Goal: Task Accomplishment & Management: Use online tool/utility

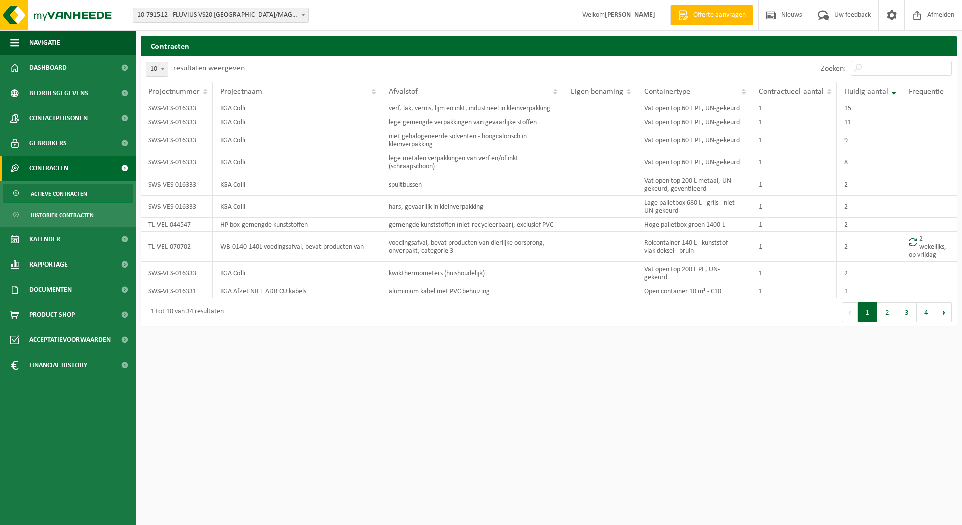
click at [295, 14] on span "10-791512 - FLUVIUS VS20 [GEOGRAPHIC_DATA]/MAGAZIJN, KLANTENKANTOOR EN INFRA - …" at bounding box center [220, 15] width 175 height 14
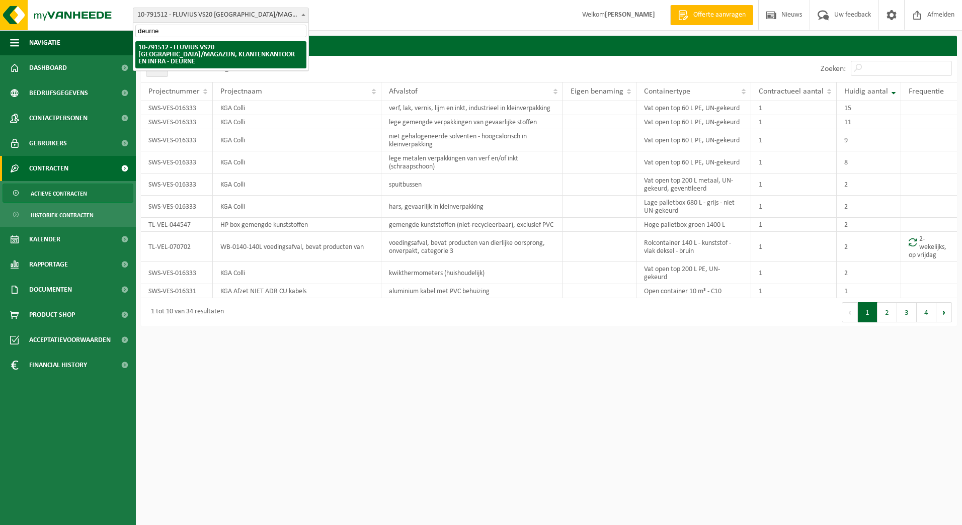
type input "deurne"
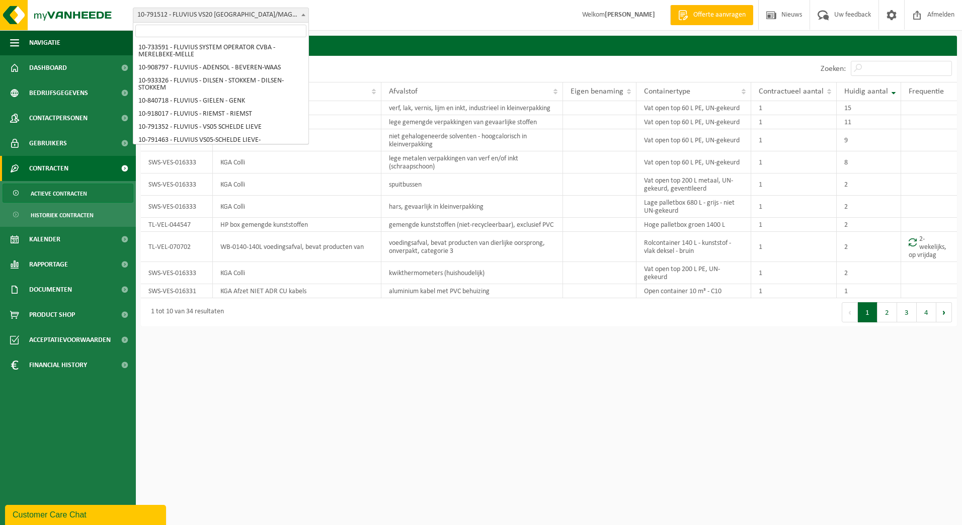
click at [307, 17] on span at bounding box center [303, 14] width 10 height 13
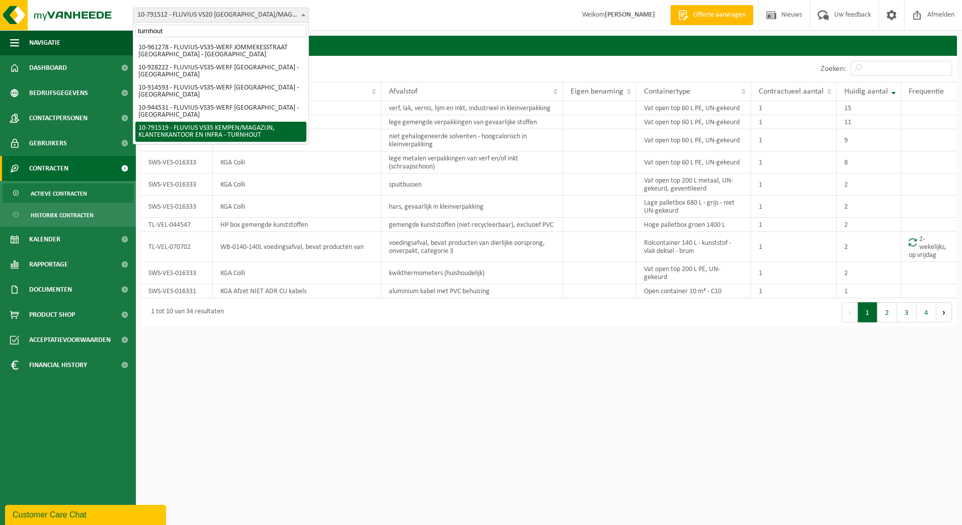
type input "turnhout"
select select "30240"
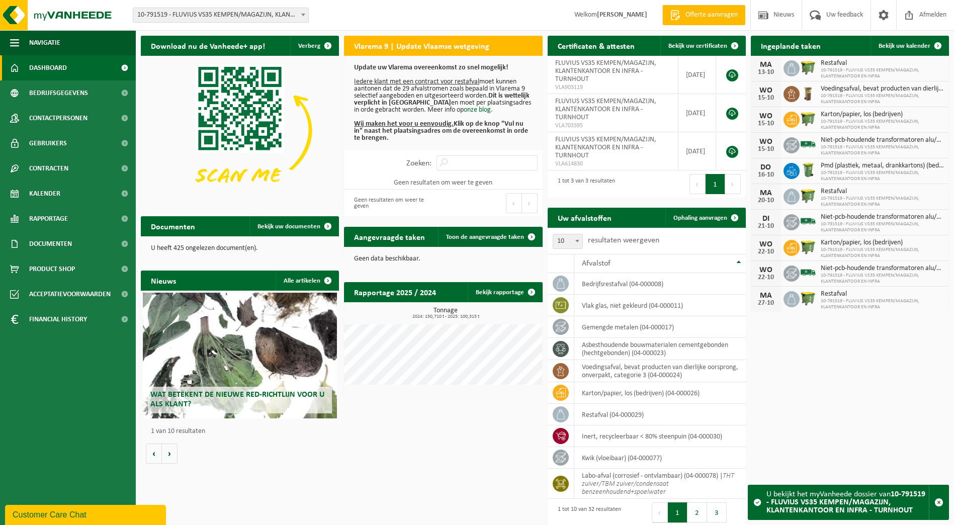
click at [285, 17] on span "10-791519 - FLUVIUS VS35 KEMPEN/MAGAZIJN, KLANTENKANTOOR EN INFRA - TURNHOUT" at bounding box center [220, 15] width 175 height 14
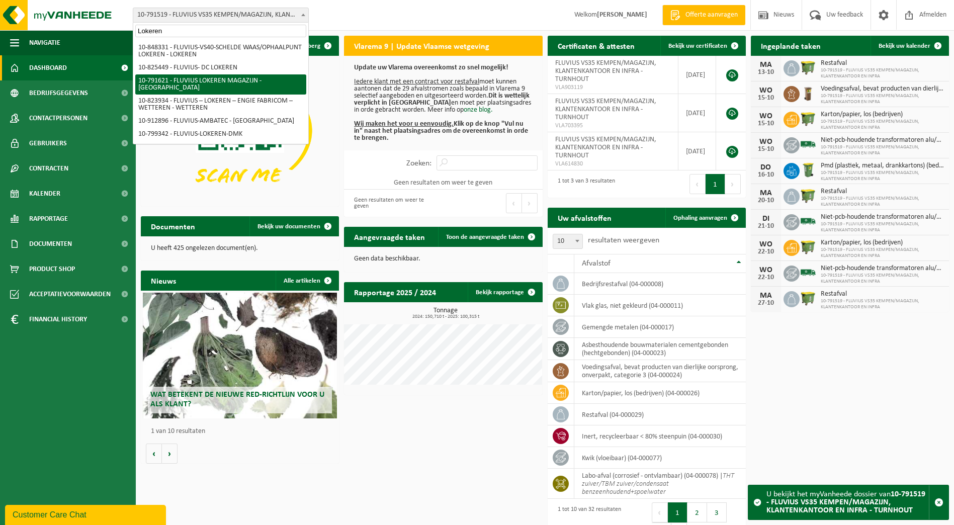
type input "Lokeren"
select select "30279"
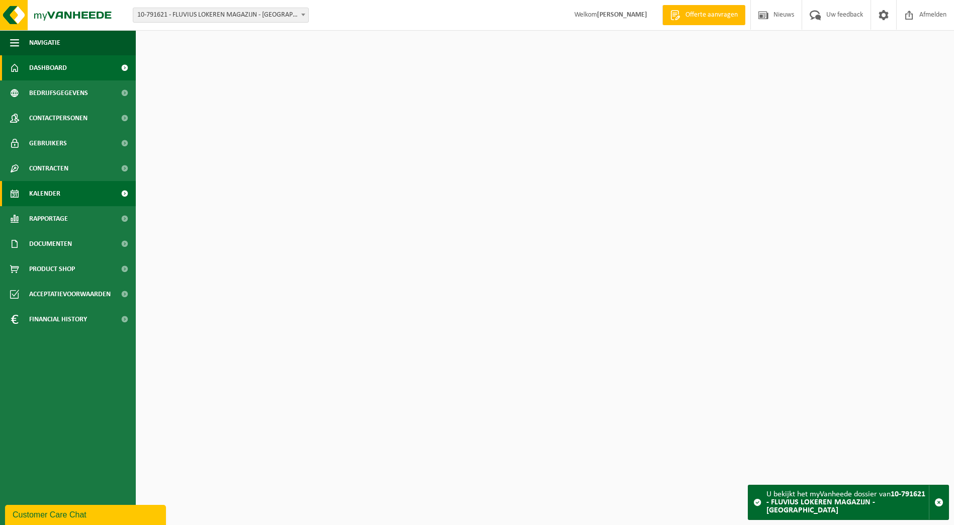
click at [51, 190] on span "Kalender" at bounding box center [44, 193] width 31 height 25
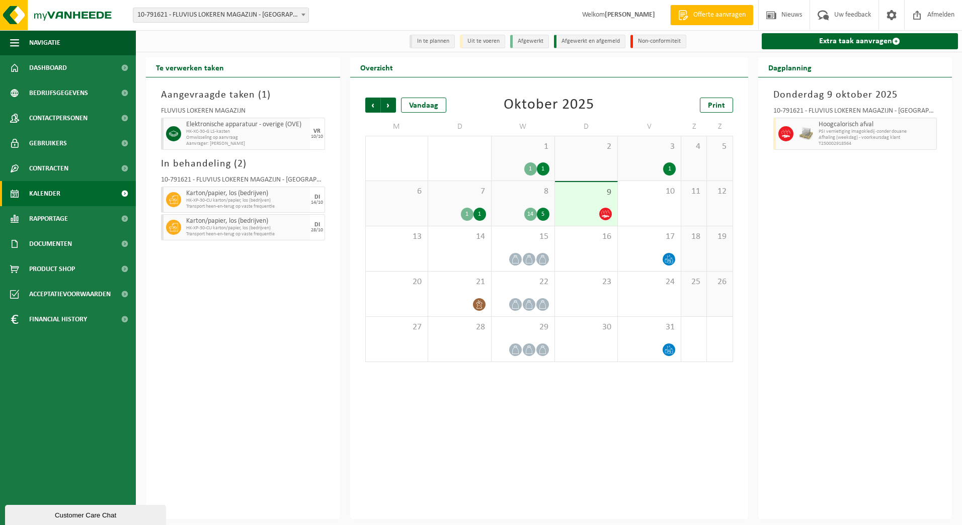
click at [587, 198] on span "9" at bounding box center [586, 192] width 53 height 11
click at [291, 17] on span "10-791621 - FLUVIUS LOKEREN MAGAZIJN - [GEOGRAPHIC_DATA]" at bounding box center [220, 15] width 175 height 14
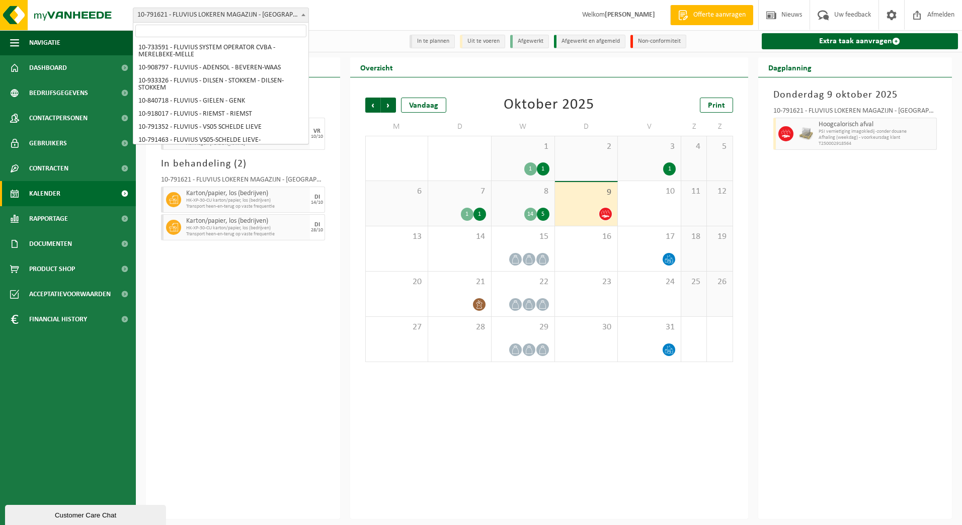
scroll to position [5479, 0]
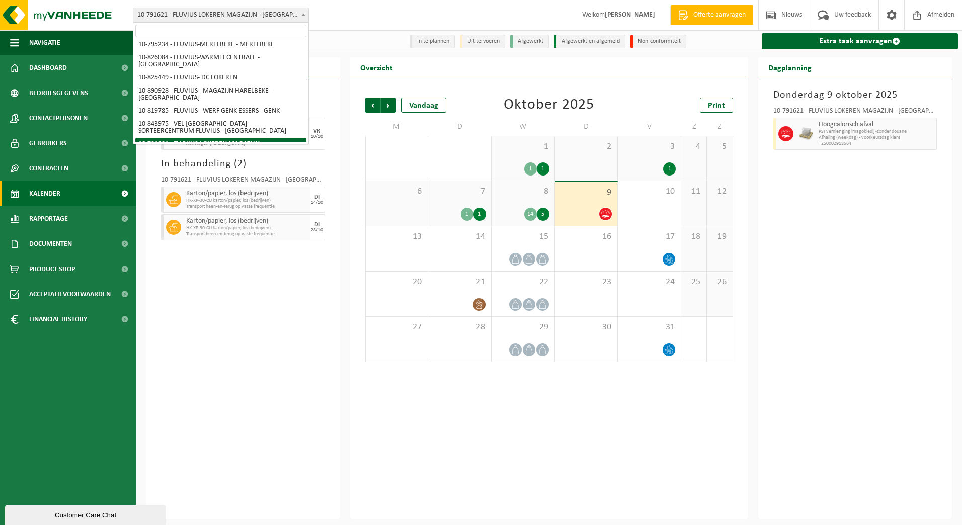
click at [271, 28] on input "search" at bounding box center [220, 31] width 171 height 13
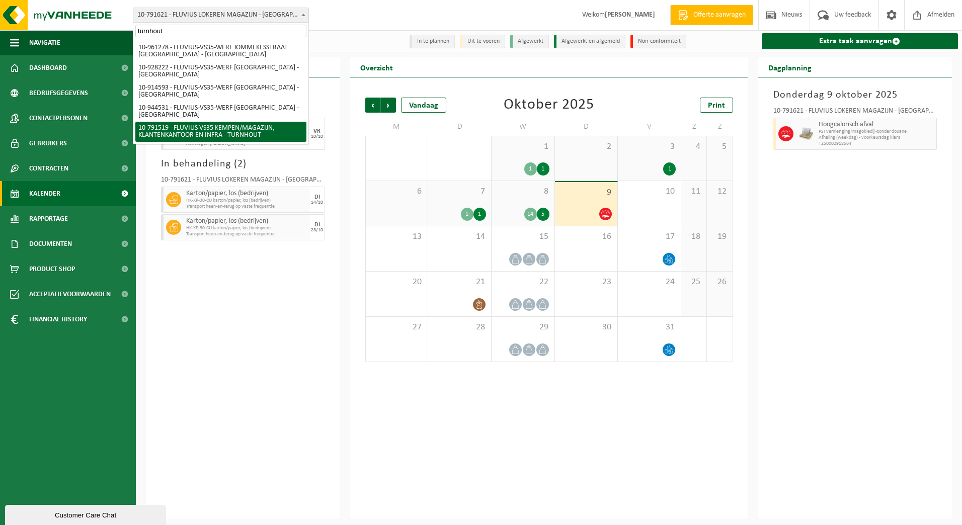
type input "turnhout"
select select "30240"
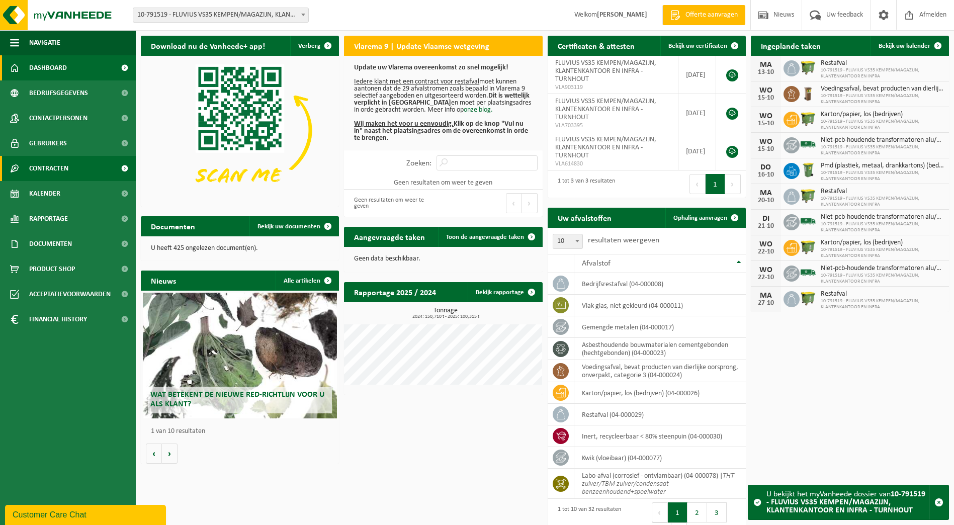
click at [35, 168] on span "Contracten" at bounding box center [48, 168] width 39 height 25
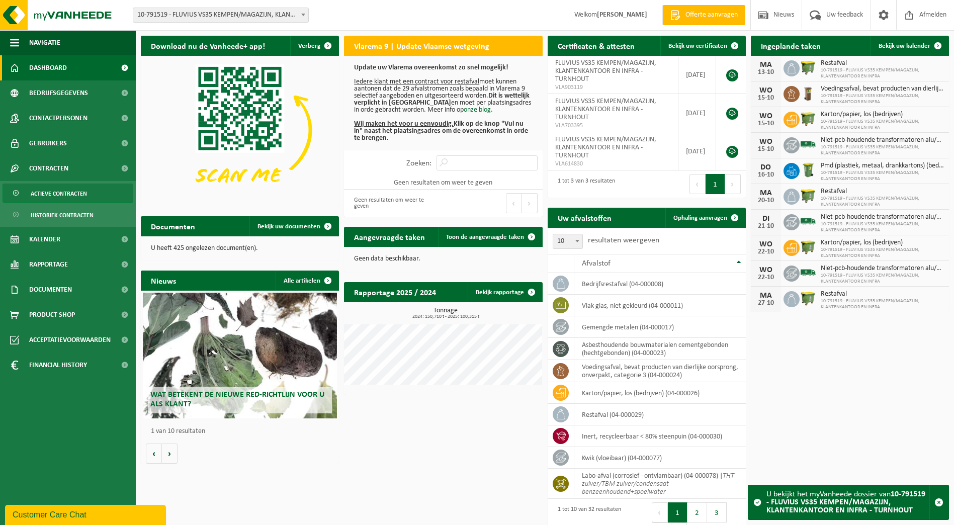
click at [83, 185] on span "Actieve contracten" at bounding box center [59, 193] width 56 height 19
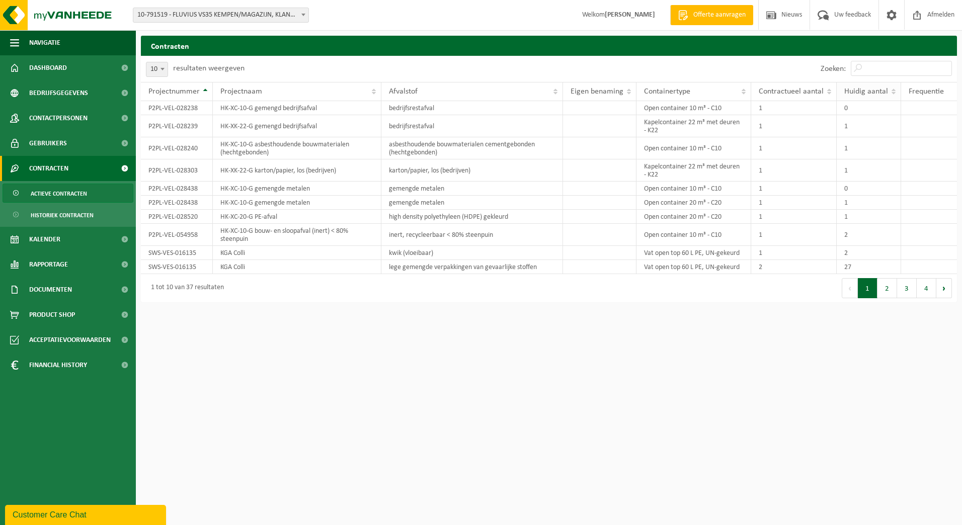
click at [857, 92] on span "Huidig aantal" at bounding box center [866, 92] width 44 height 8
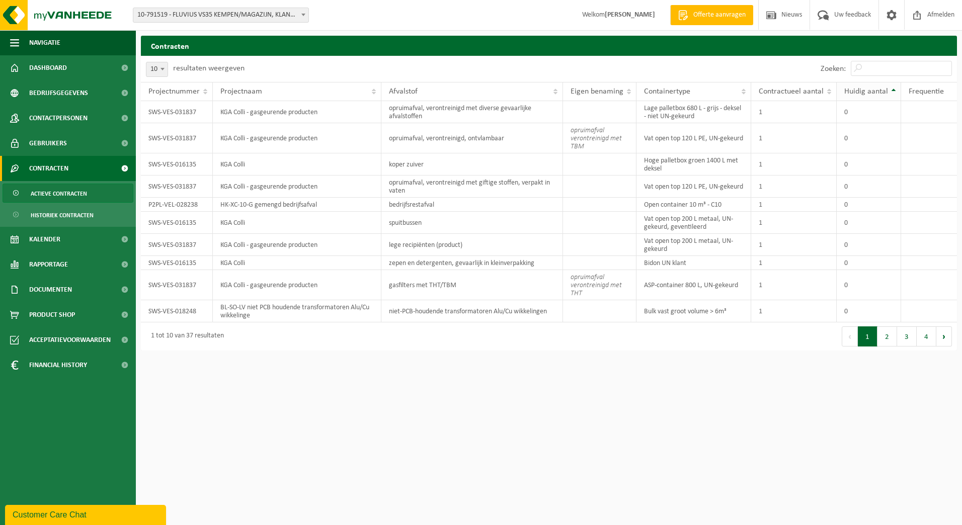
click at [860, 90] on span "Huidig aantal" at bounding box center [866, 92] width 44 height 8
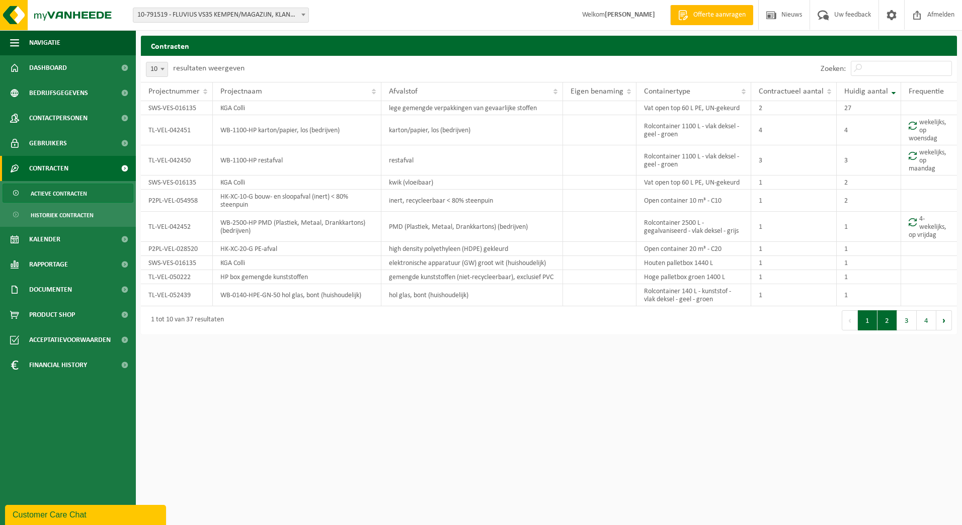
click at [879, 324] on button "2" at bounding box center [888, 320] width 20 height 20
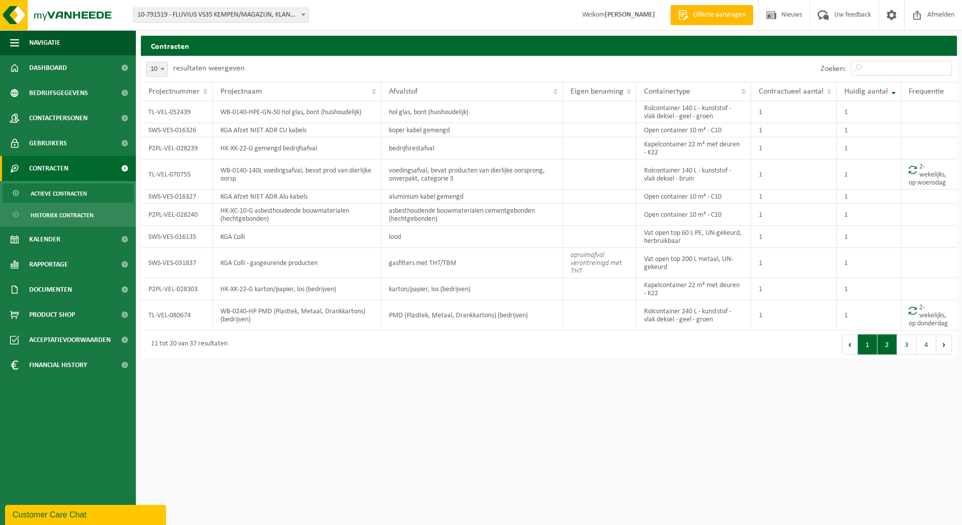
click at [860, 350] on button "1" at bounding box center [868, 345] width 20 height 20
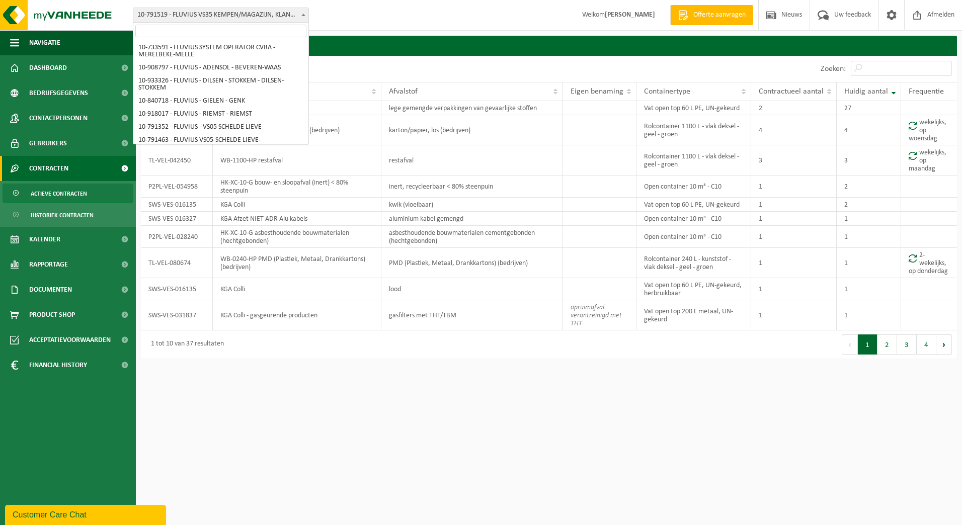
click at [289, 16] on span "10-791519 - FLUVIUS VS35 KEMPEN/MAGAZIJN, KLANTENKANTOOR EN INFRA - TURNHOUT" at bounding box center [220, 15] width 175 height 14
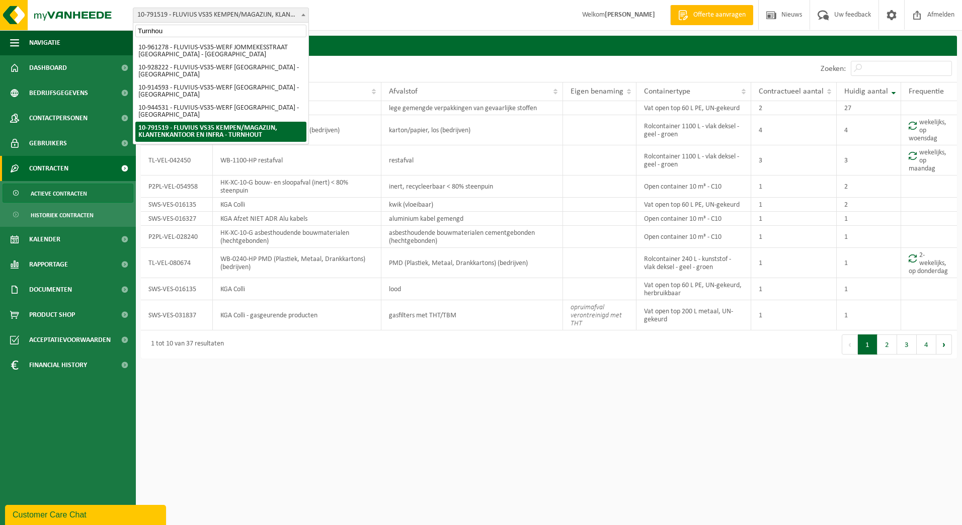
type input "Turnhout"
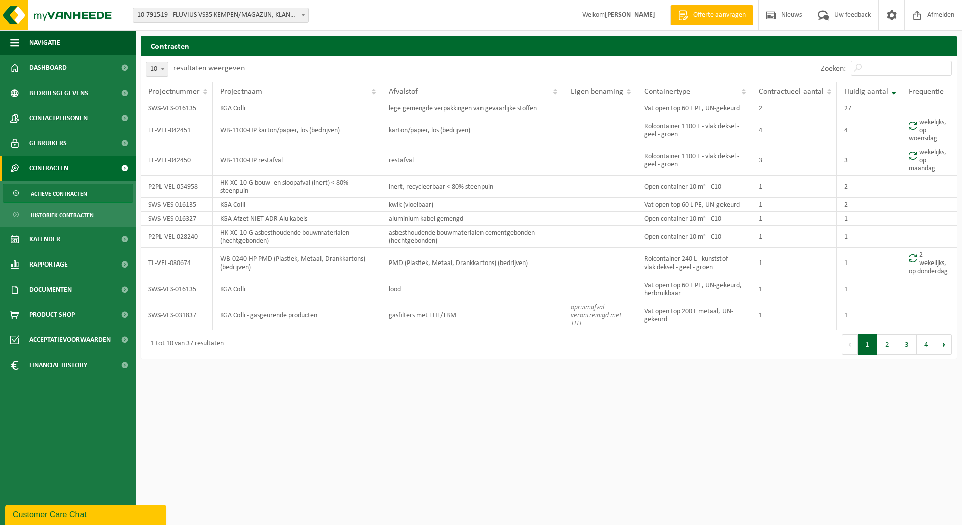
click at [290, 17] on span "10-791519 - FLUVIUS VS35 KEMPEN/MAGAZIJN, KLANTENKANTOOR EN INFRA - TURNHOUT" at bounding box center [220, 15] width 175 height 14
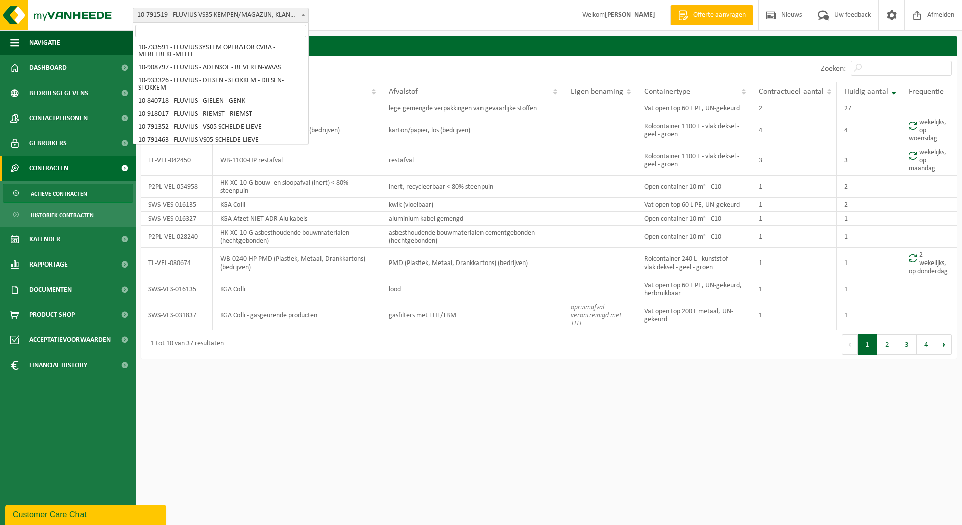
scroll to position [3330, 0]
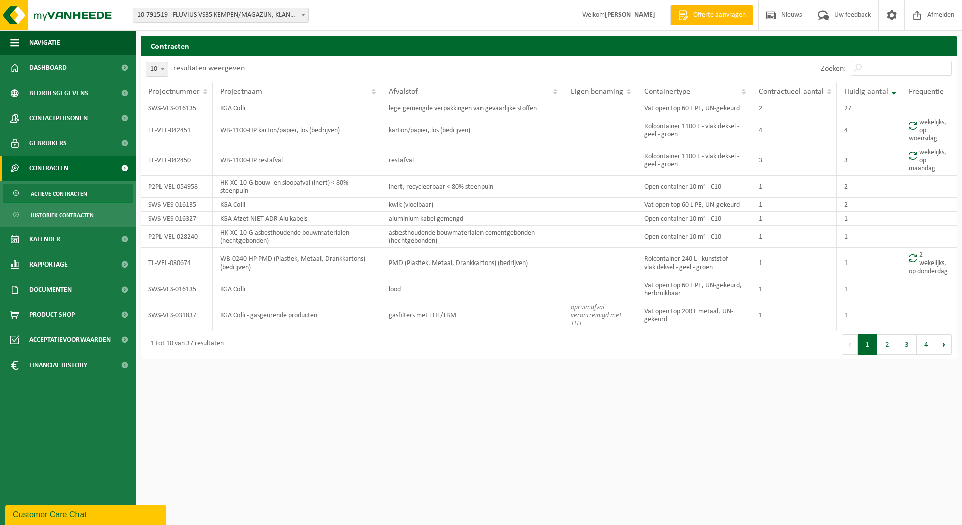
click at [62, 197] on span "Actieve contracten" at bounding box center [59, 193] width 56 height 19
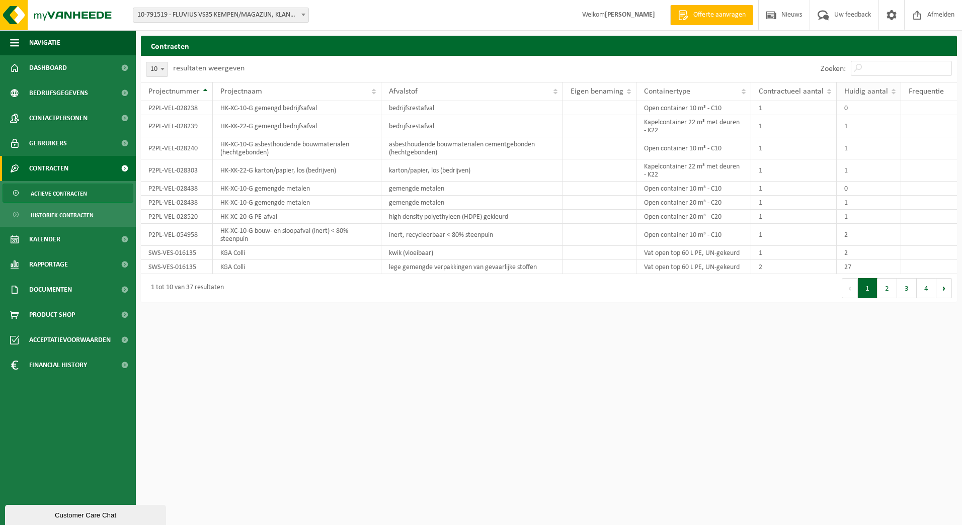
click at [882, 88] on span "Huidig aantal" at bounding box center [866, 92] width 44 height 8
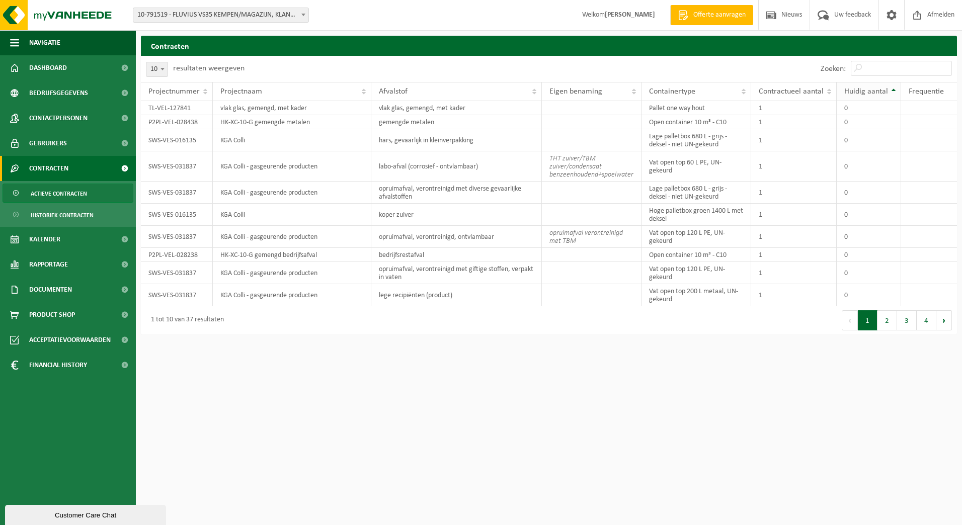
click at [879, 90] on span "Huidig aantal" at bounding box center [866, 92] width 44 height 8
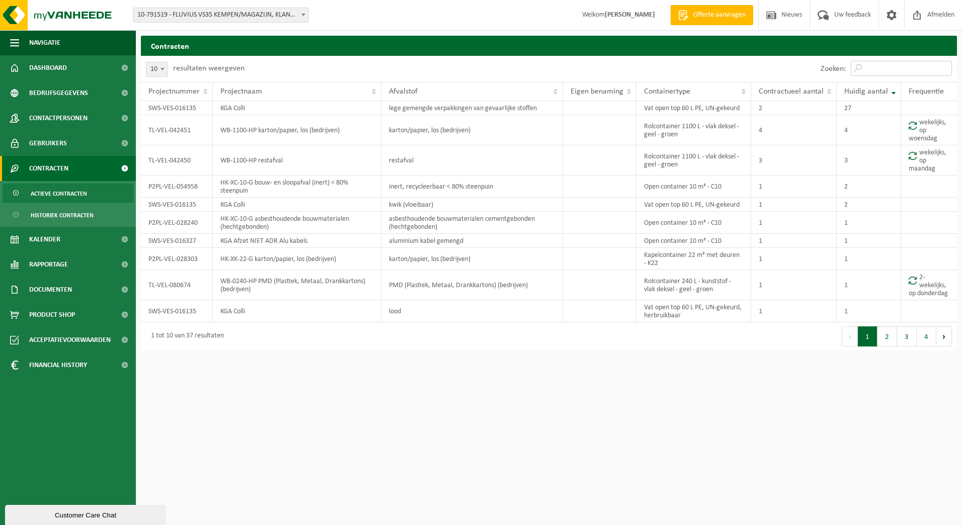
click at [882, 65] on input "Zoeken:" at bounding box center [901, 68] width 101 height 15
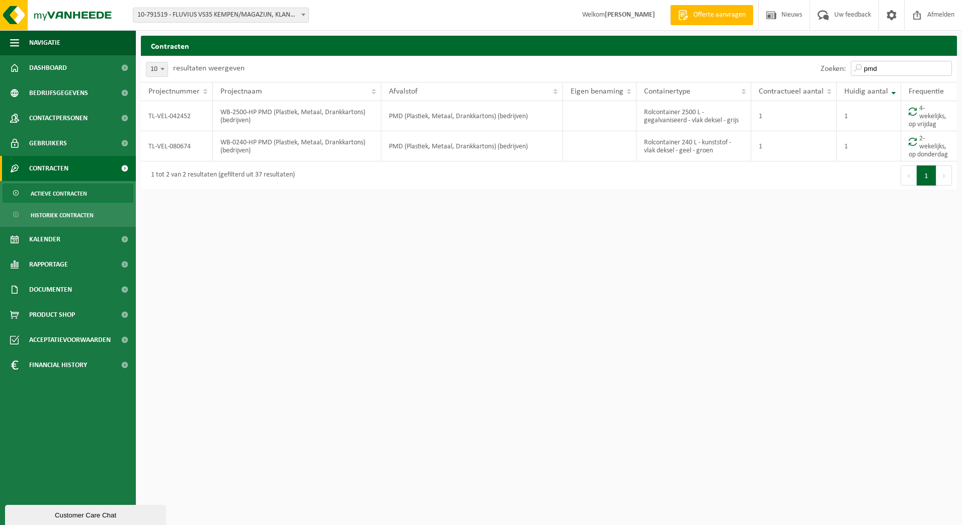
click at [894, 70] on input "pmd" at bounding box center [901, 68] width 101 height 15
type input "p"
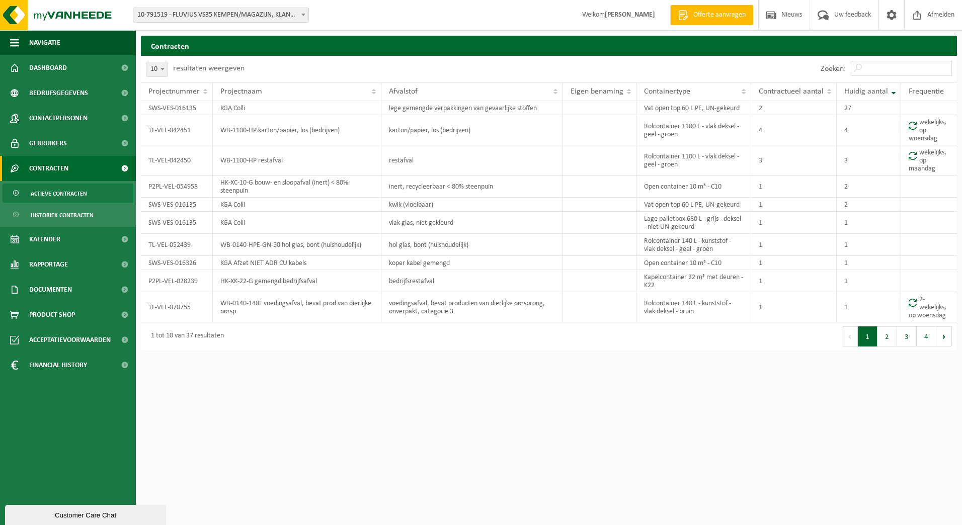
click at [901, 338] on button "3" at bounding box center [907, 337] width 20 height 20
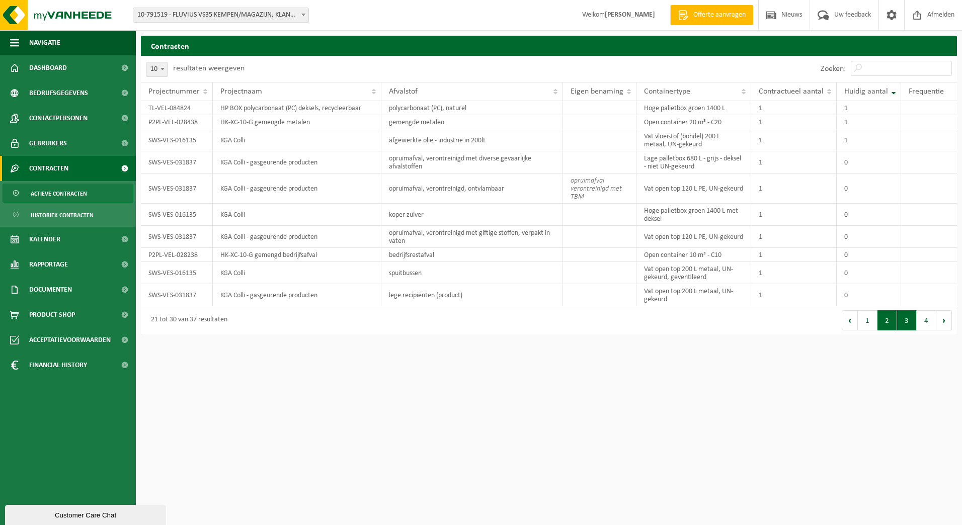
click at [883, 310] on button "2" at bounding box center [888, 320] width 20 height 20
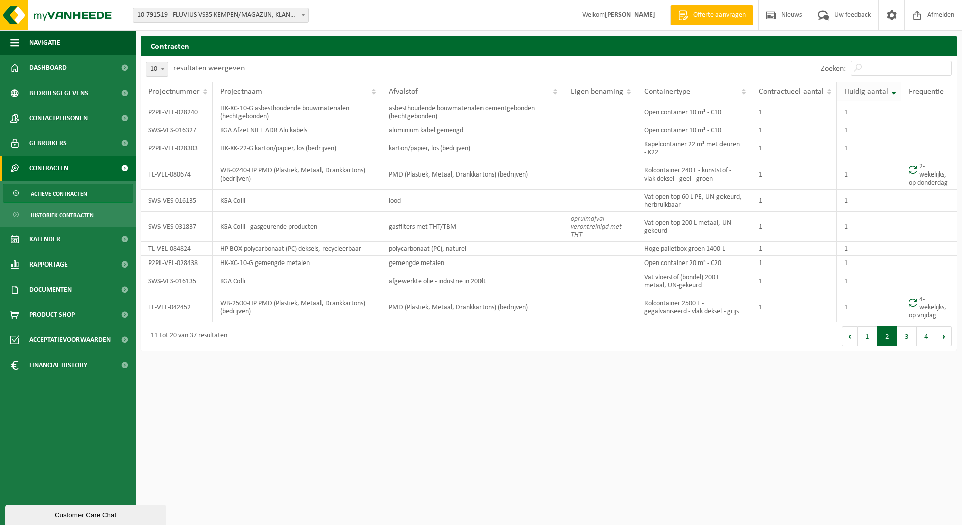
click at [854, 93] on span "Huidig aantal" at bounding box center [866, 92] width 44 height 8
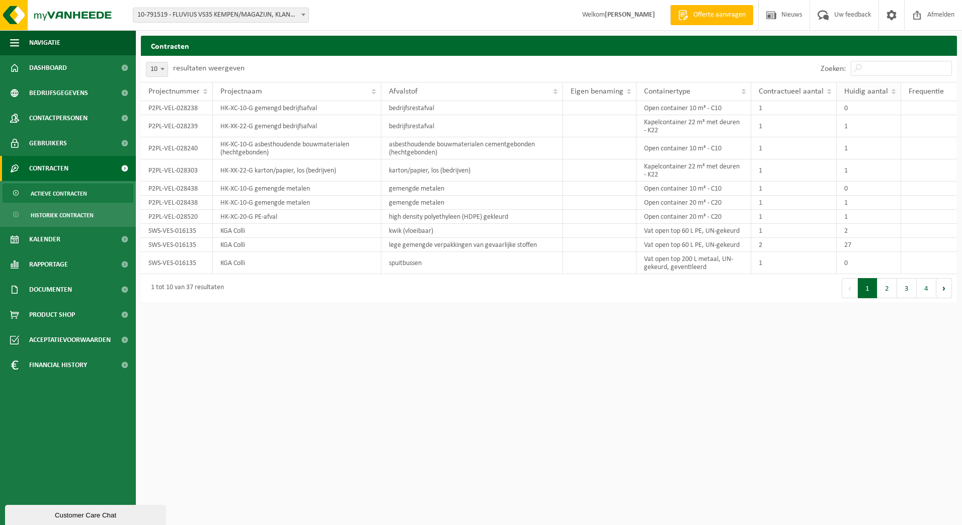
click at [854, 93] on span "Huidig aantal" at bounding box center [866, 92] width 44 height 8
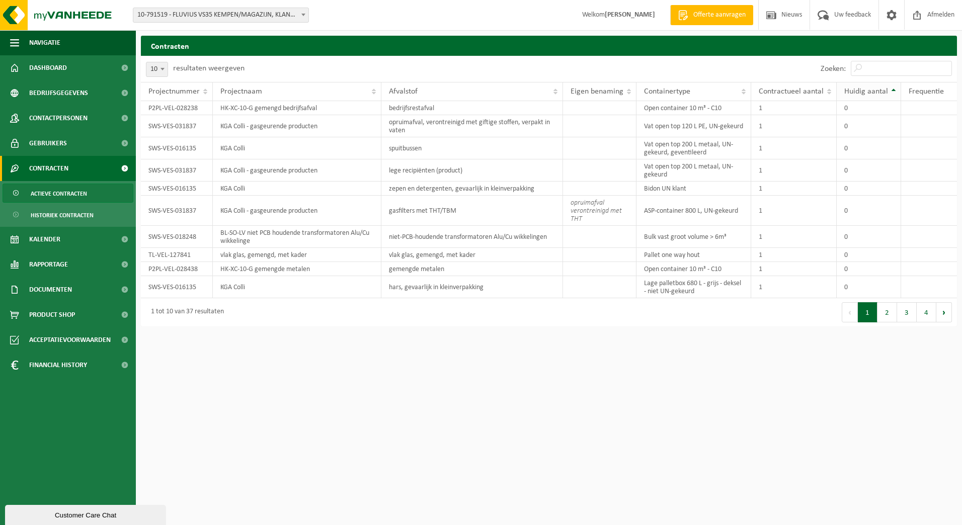
click at [856, 92] on span "Huidig aantal" at bounding box center [866, 92] width 44 height 8
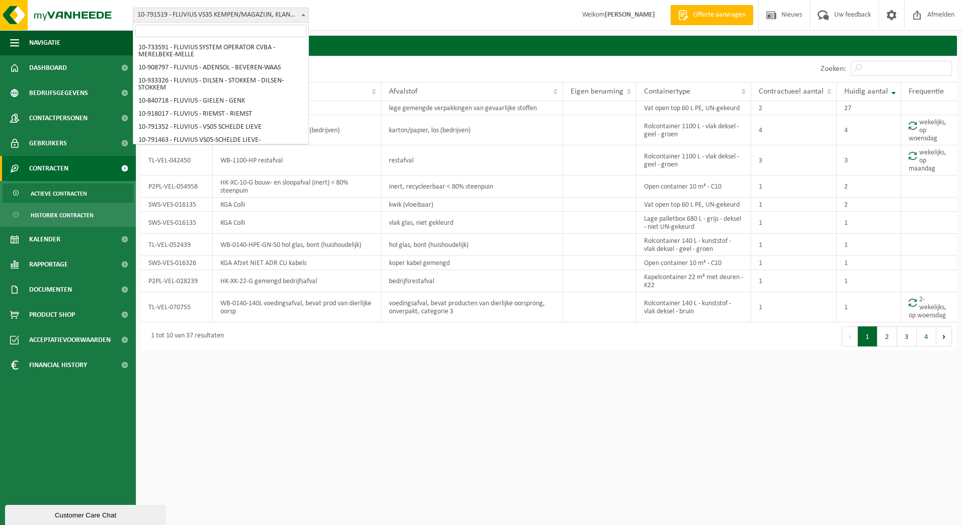
click at [294, 21] on span "10-791519 - FLUVIUS VS35 KEMPEN/MAGAZIJN, KLANTENKANTOOR EN INFRA - TURNHOUT" at bounding box center [220, 15] width 175 height 14
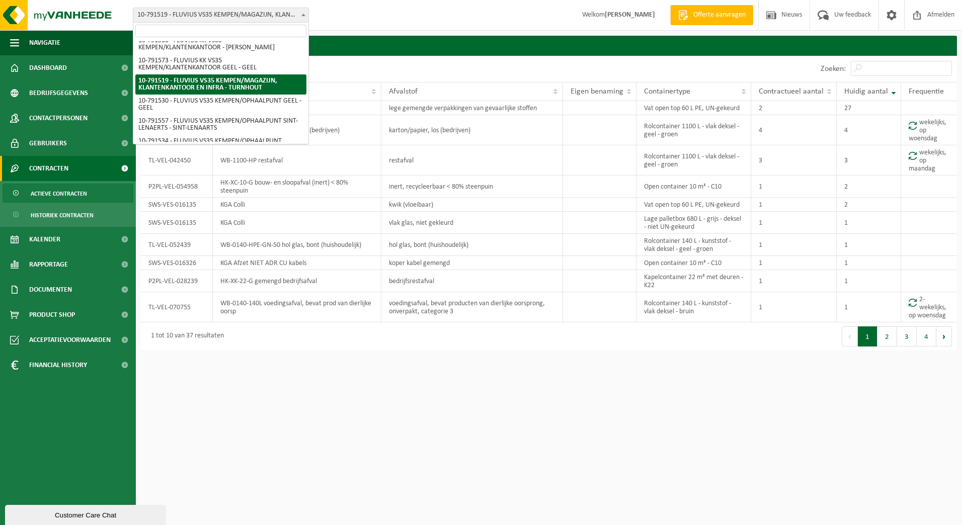
click at [273, 32] on input "search" at bounding box center [220, 31] width 171 height 13
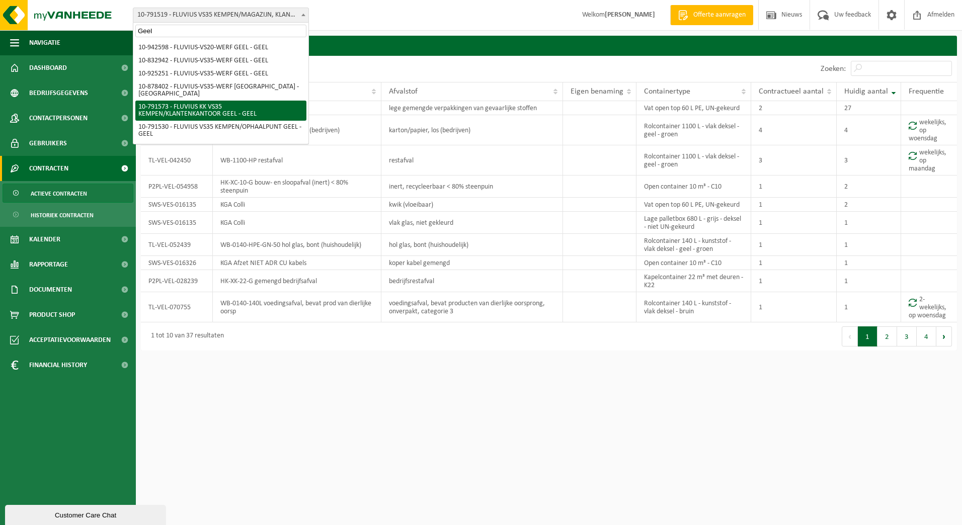
type input "Geel"
select select "30249"
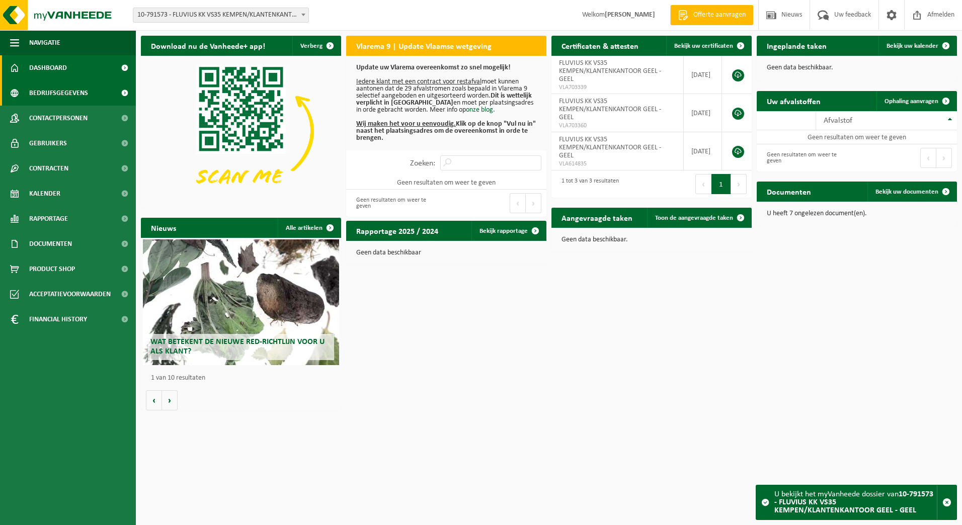
click at [62, 87] on span "Bedrijfsgegevens" at bounding box center [58, 93] width 59 height 25
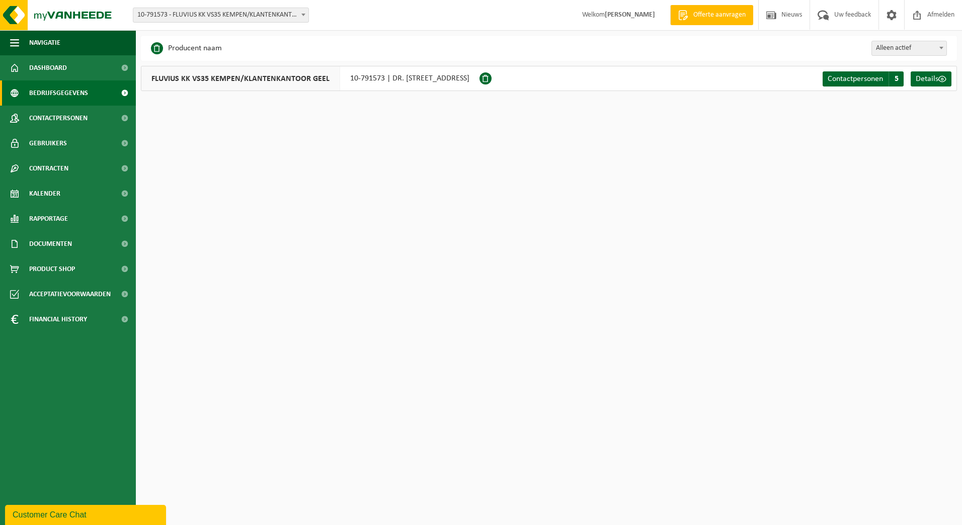
click at [280, 17] on span "10-791573 - FLUVIUS KK VS35 KEMPEN/KLANTENKANTOOR GEEL - GEEL" at bounding box center [220, 15] width 175 height 14
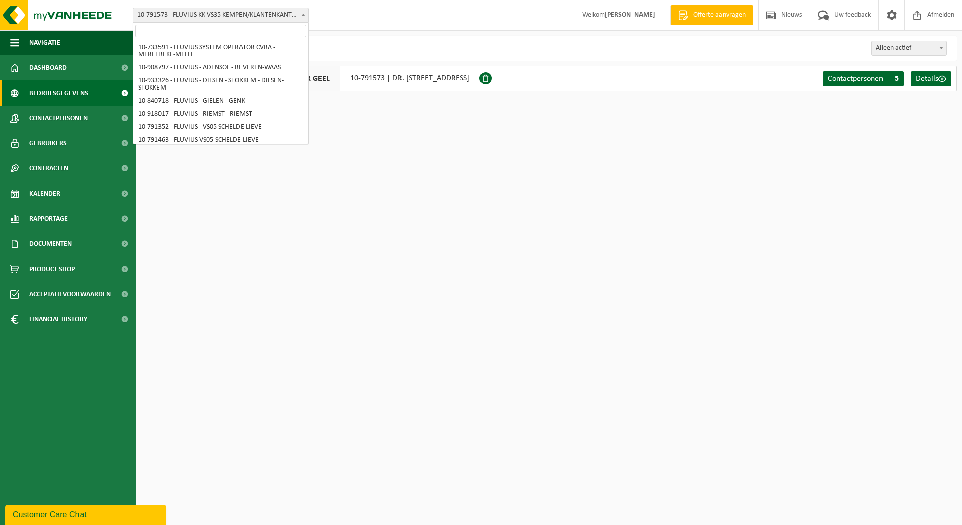
scroll to position [3310, 0]
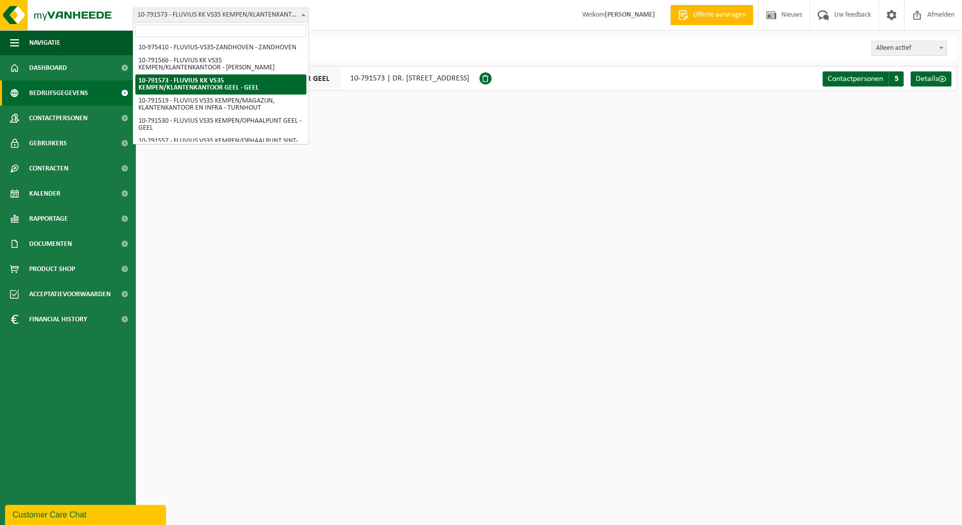
click at [267, 30] on input "search" at bounding box center [220, 31] width 171 height 13
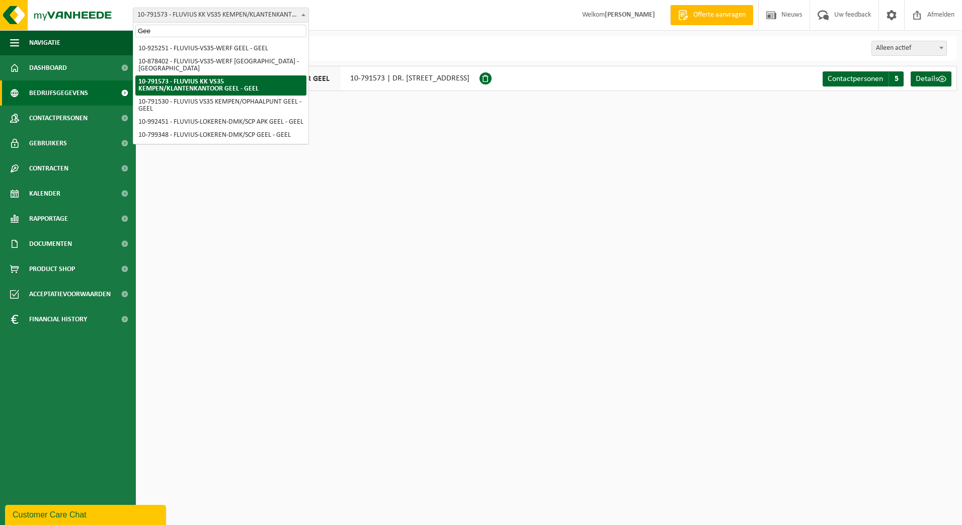
scroll to position [32, 0]
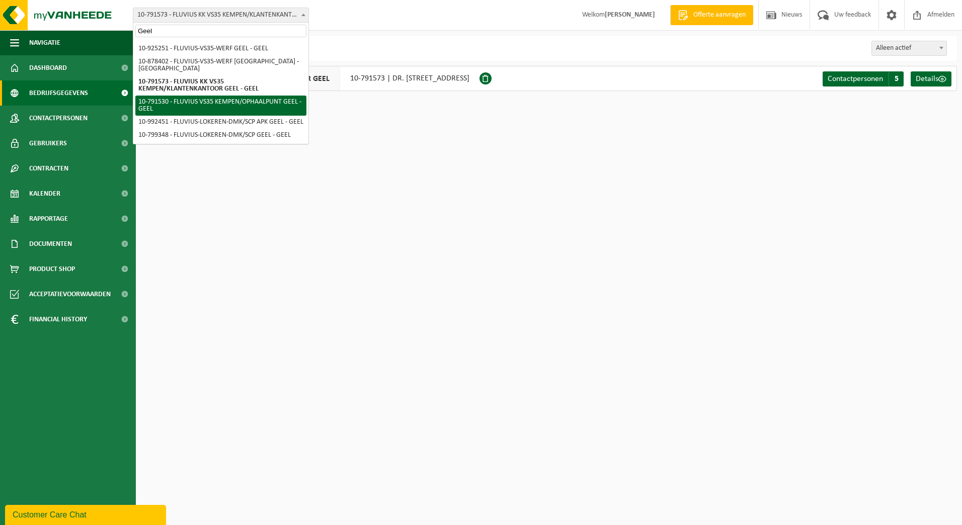
type input "Geel"
select select "30241"
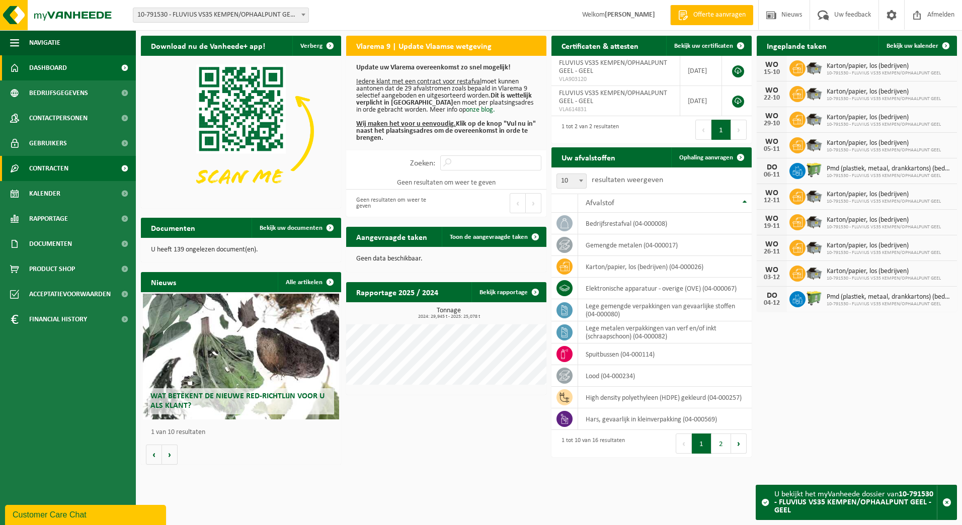
click at [74, 177] on link "Contracten" at bounding box center [68, 168] width 136 height 25
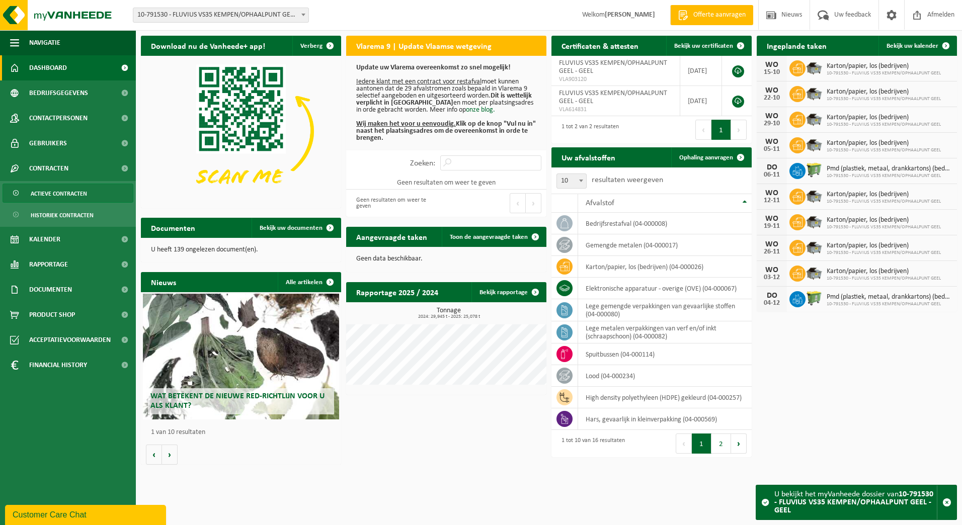
click at [54, 196] on span "Actieve contracten" at bounding box center [59, 193] width 56 height 19
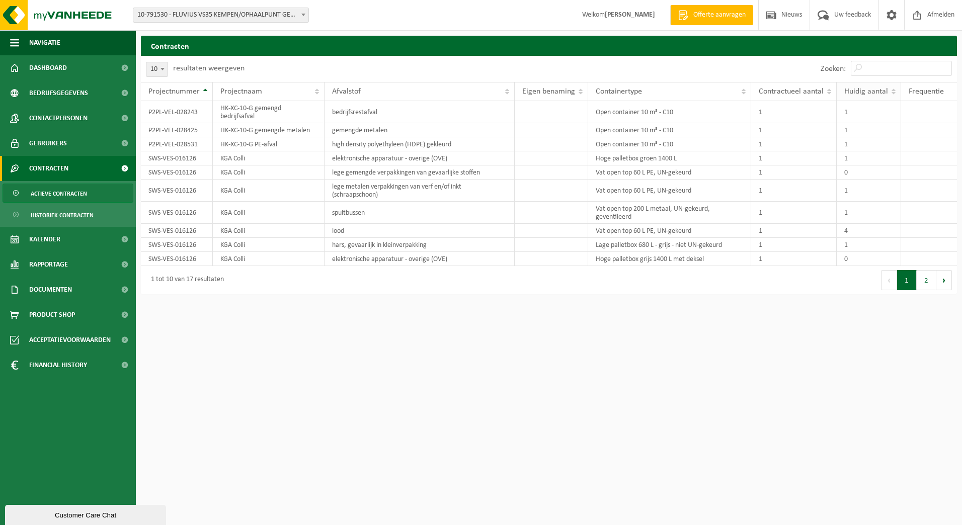
click at [861, 96] on span "Huidig aantal" at bounding box center [866, 92] width 44 height 8
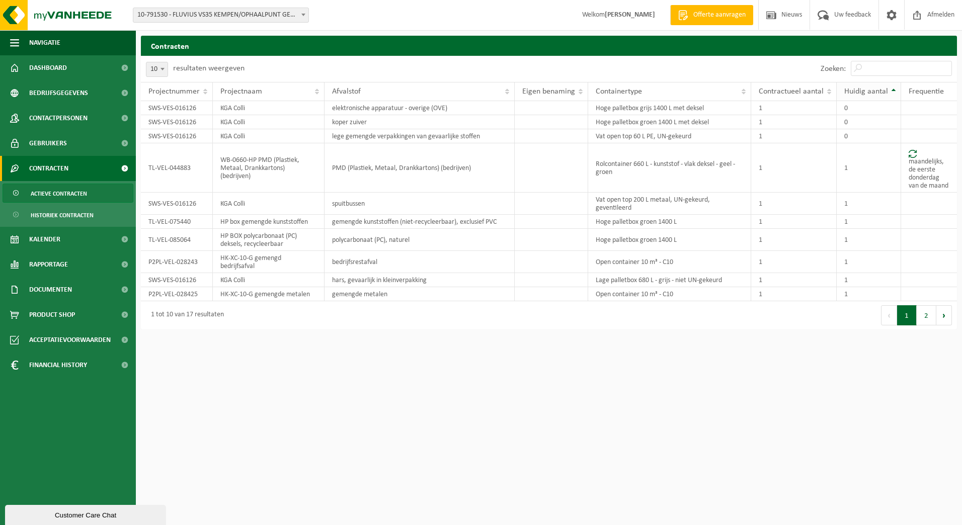
click at [861, 96] on span "Huidig aantal" at bounding box center [866, 92] width 44 height 8
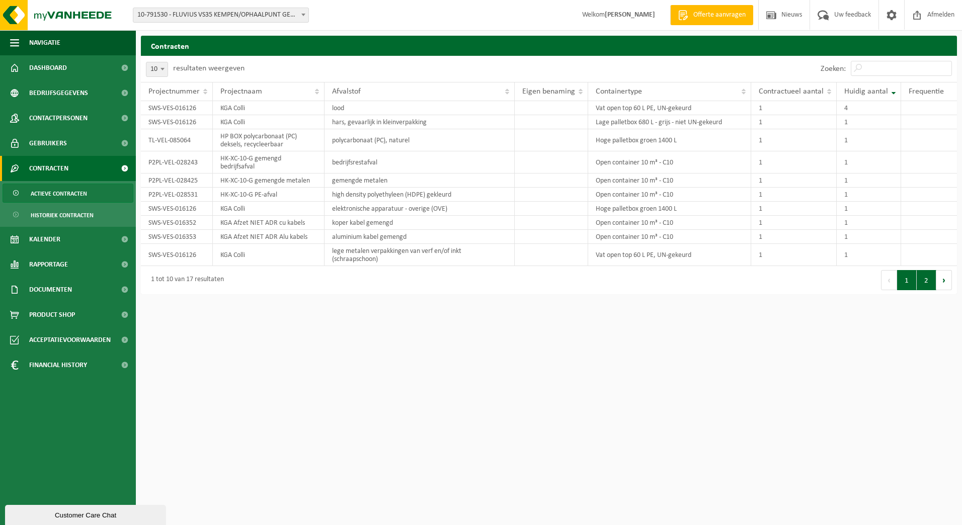
click at [928, 280] on button "2" at bounding box center [927, 280] width 20 height 20
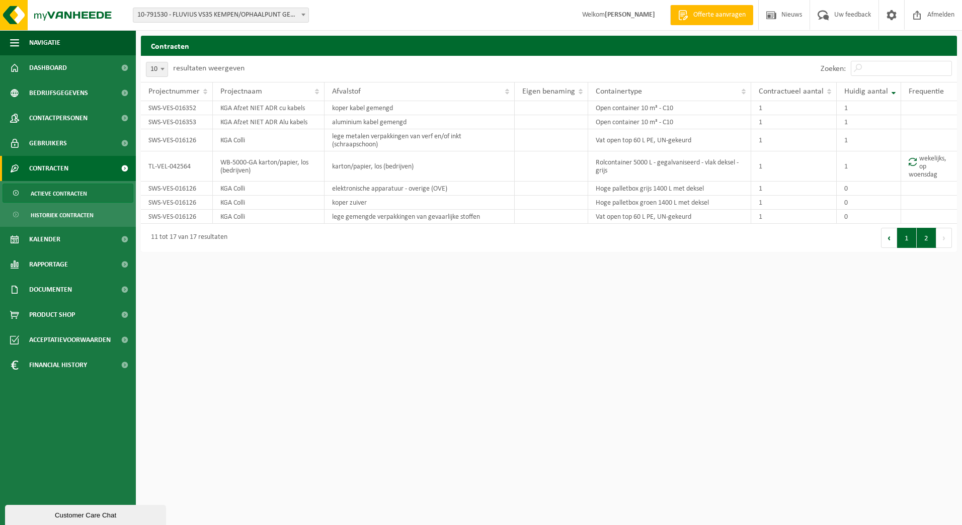
click at [901, 232] on button "1" at bounding box center [907, 238] width 20 height 20
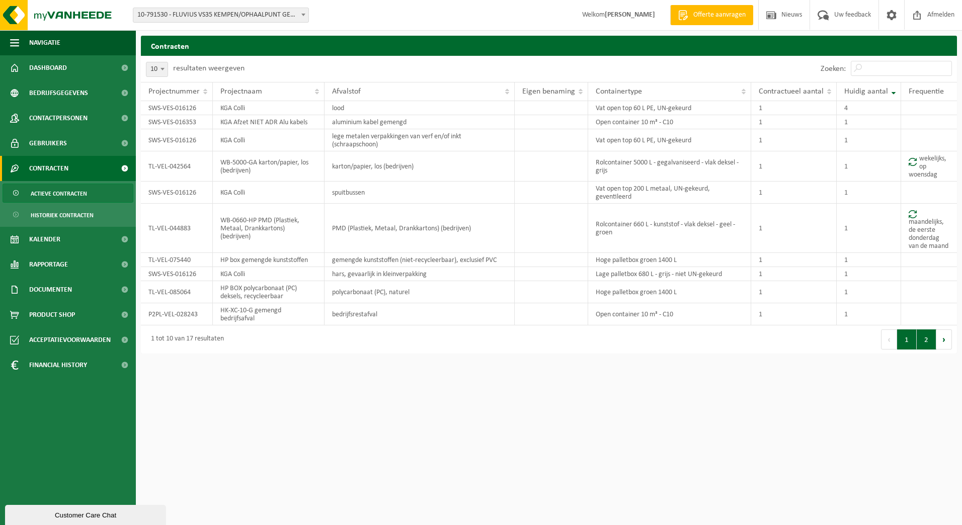
click at [920, 338] on button "2" at bounding box center [927, 340] width 20 height 20
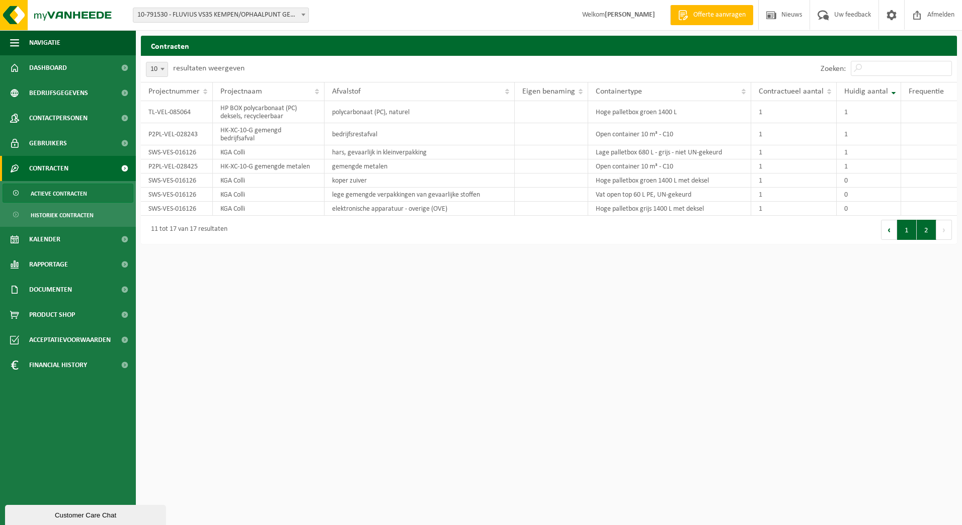
click at [907, 237] on button "1" at bounding box center [907, 230] width 20 height 20
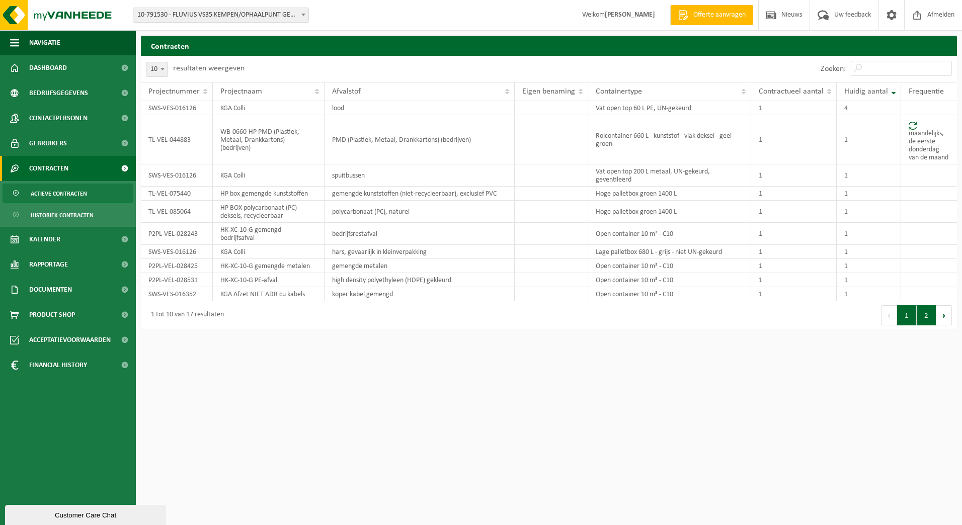
click at [922, 313] on button "2" at bounding box center [927, 315] width 20 height 20
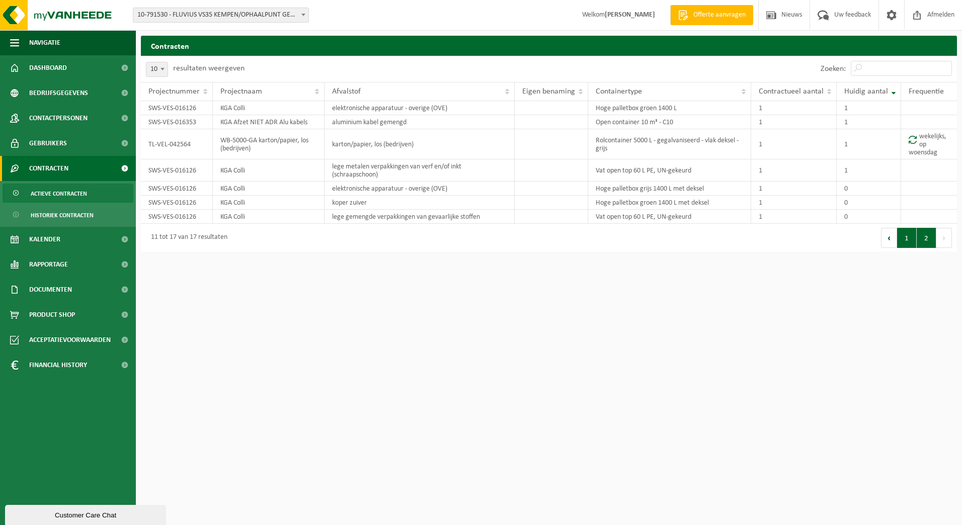
click at [902, 238] on button "1" at bounding box center [907, 238] width 20 height 20
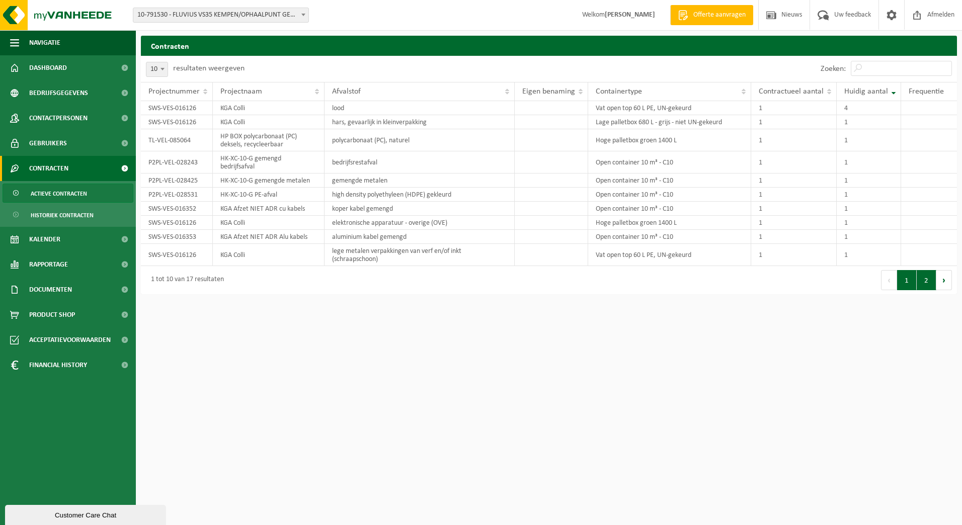
click at [925, 281] on button "2" at bounding box center [927, 280] width 20 height 20
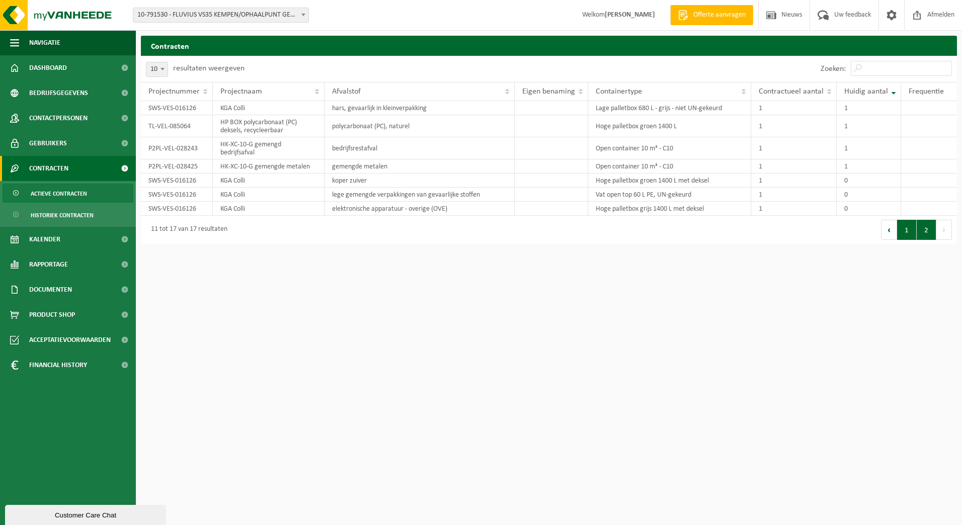
click at [905, 231] on button "1" at bounding box center [907, 230] width 20 height 20
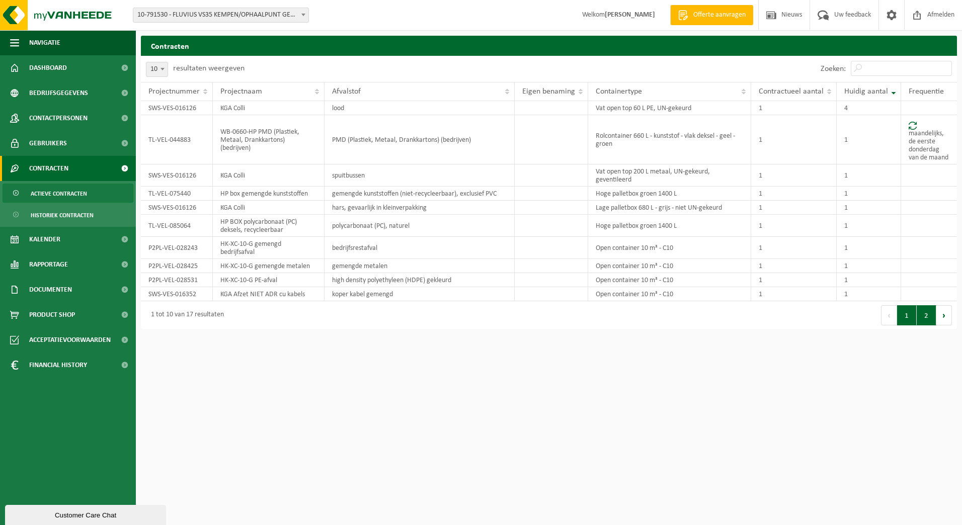
click at [923, 311] on button "2" at bounding box center [927, 315] width 20 height 20
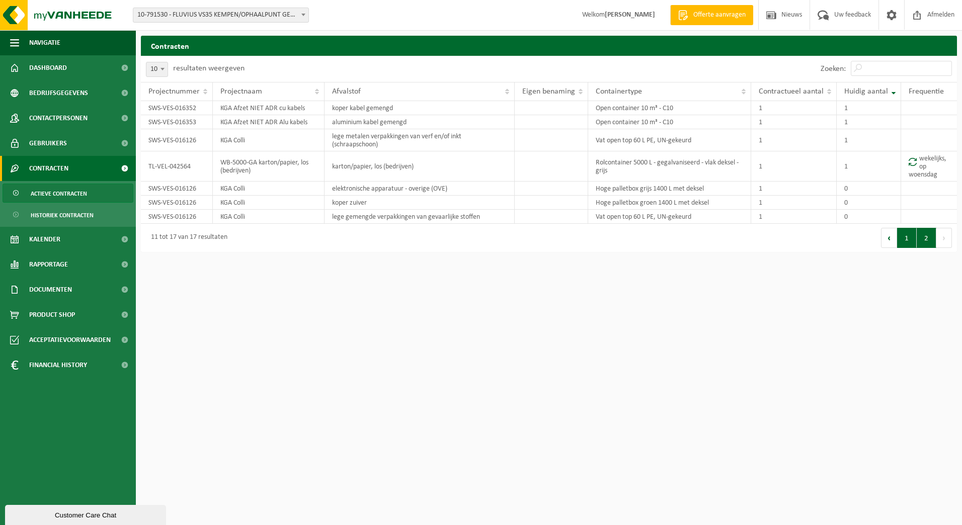
click at [903, 244] on button "1" at bounding box center [907, 238] width 20 height 20
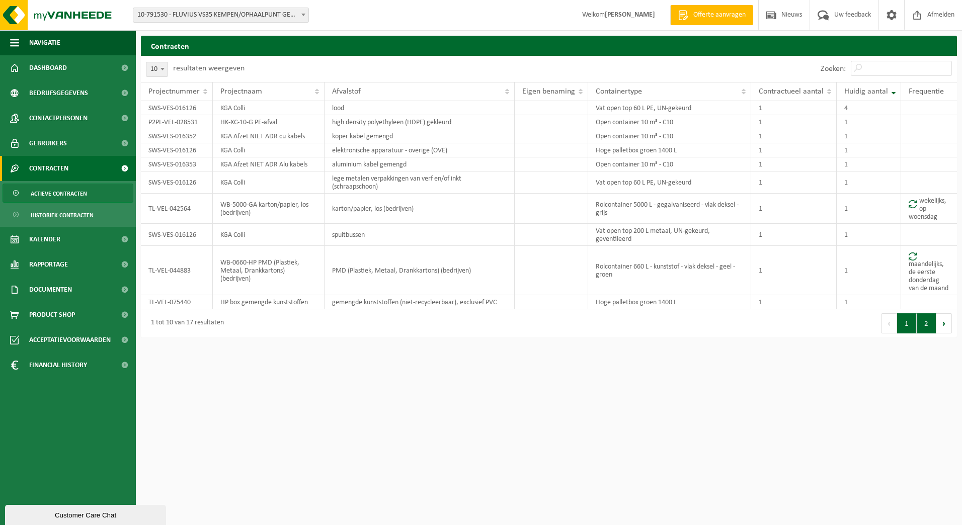
click at [922, 323] on button "2" at bounding box center [927, 323] width 20 height 20
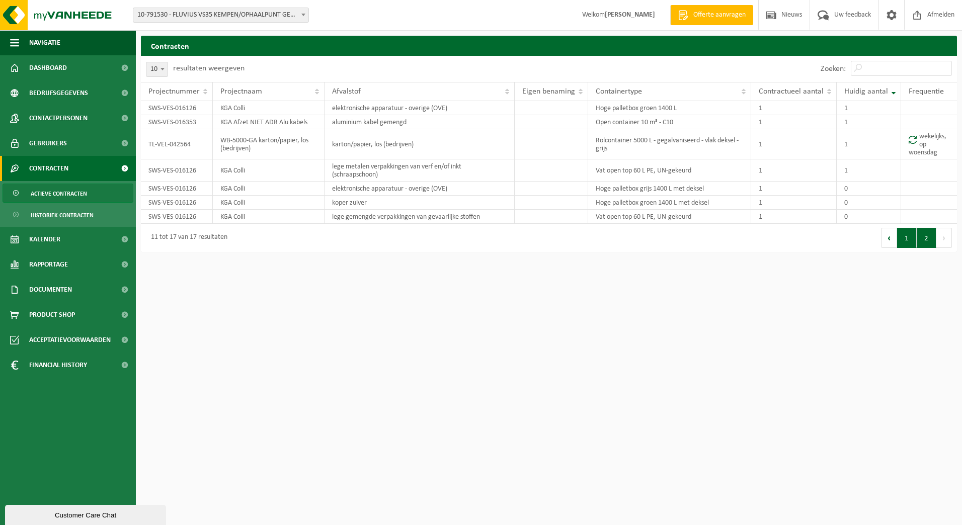
click at [906, 238] on button "1" at bounding box center [907, 238] width 20 height 20
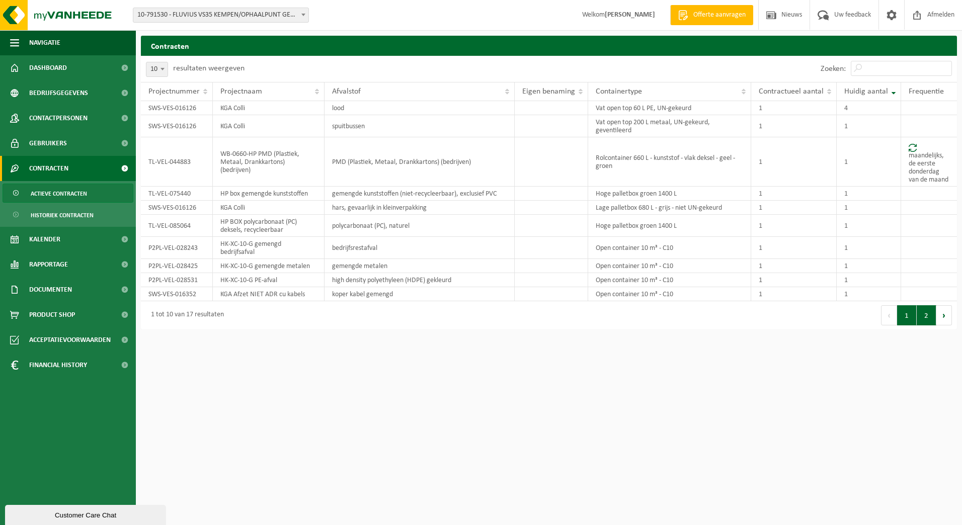
click at [931, 310] on button "2" at bounding box center [927, 315] width 20 height 20
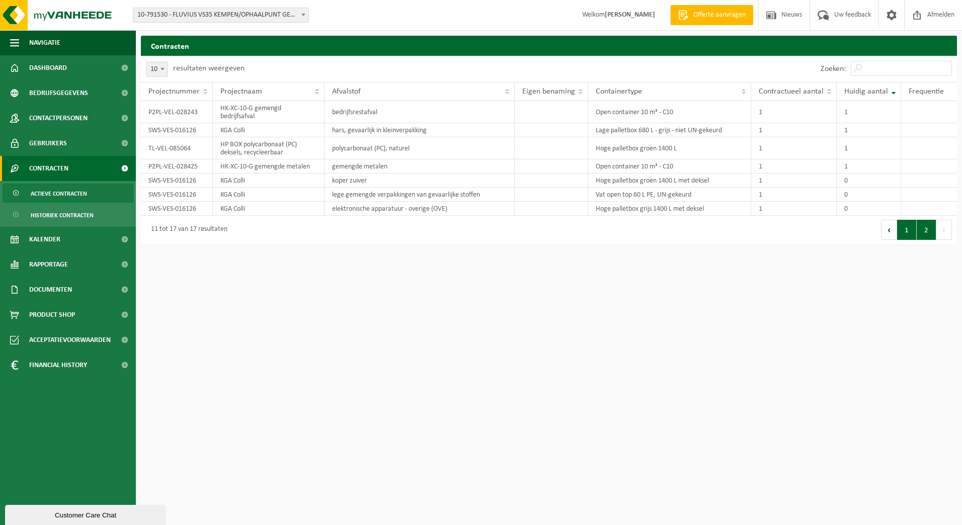
click at [903, 233] on button "1" at bounding box center [907, 230] width 20 height 20
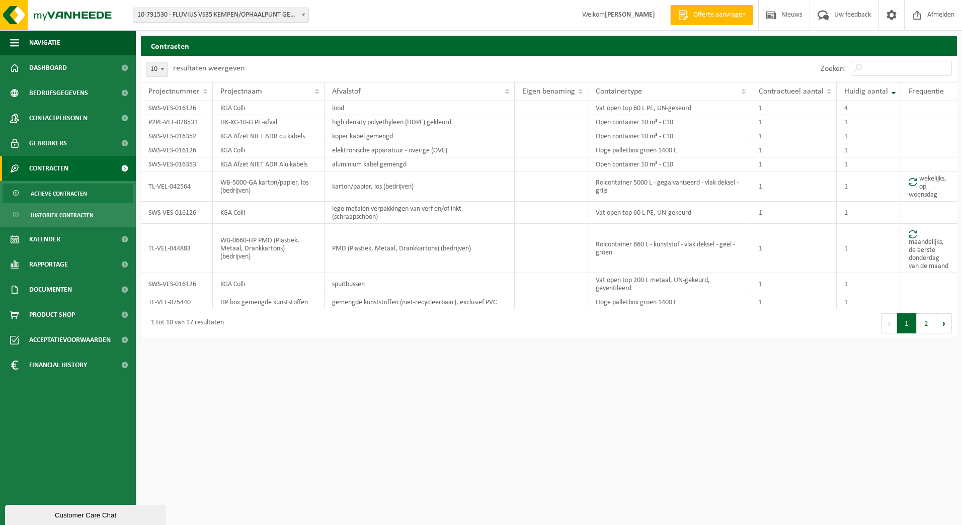
click at [298, 13] on span "10-791530 - FLUVIUS VS35 KEMPEN/OPHAALPUNT GEEL - GEEL" at bounding box center [220, 15] width 175 height 14
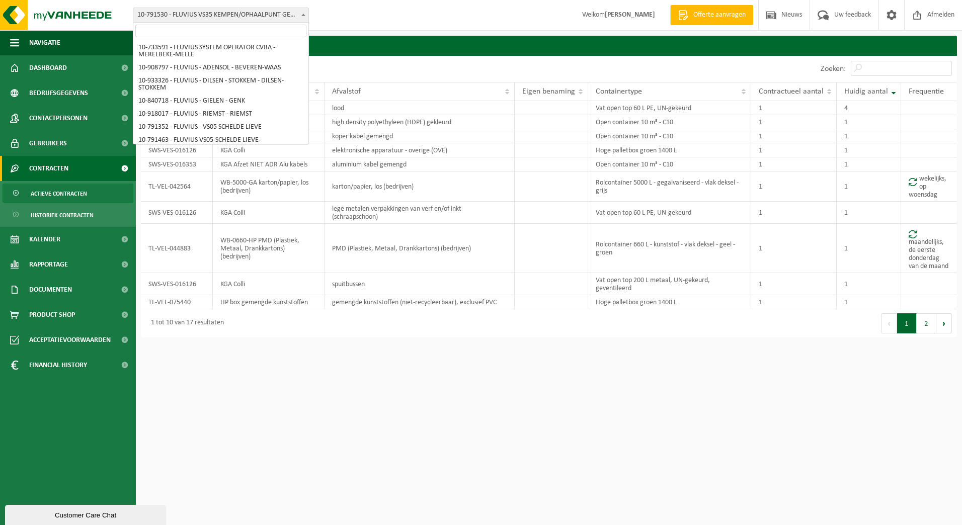
scroll to position [3350, 0]
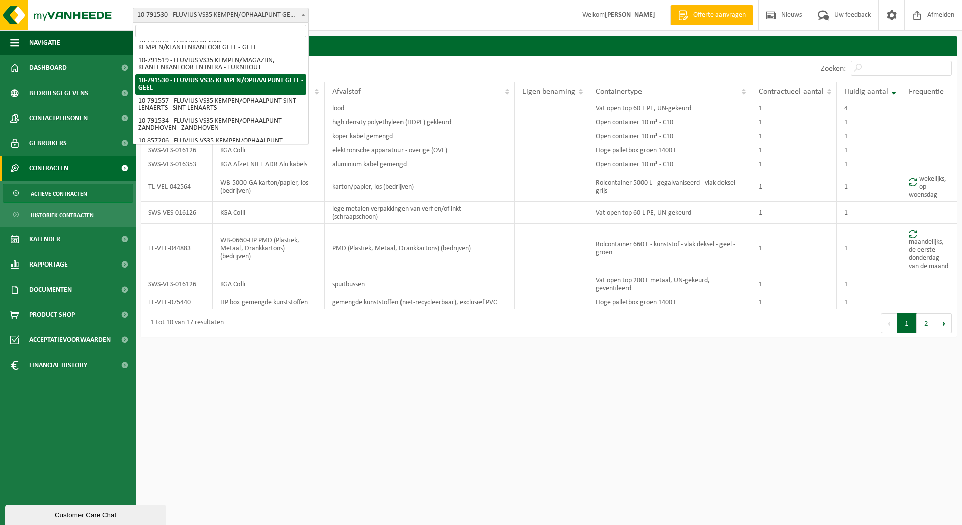
click at [256, 26] on input "search" at bounding box center [220, 31] width 171 height 13
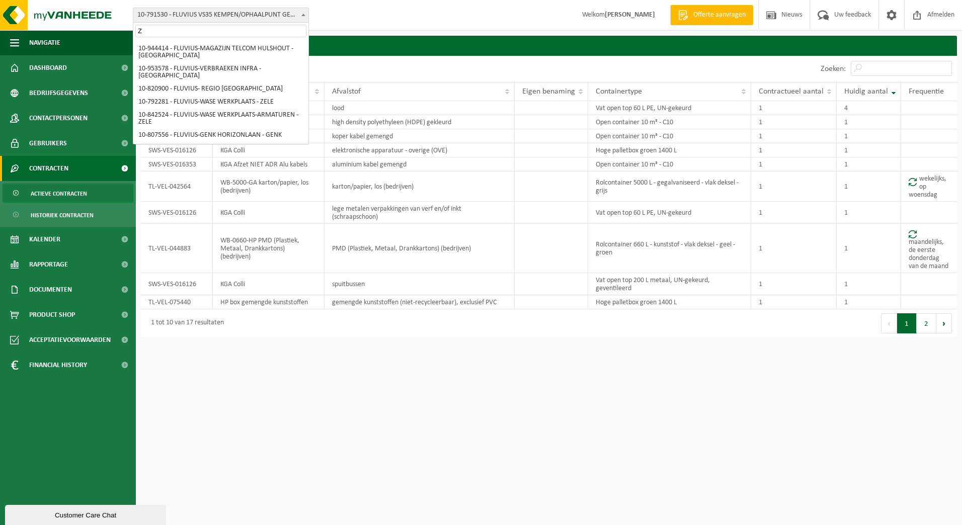
scroll to position [0, 0]
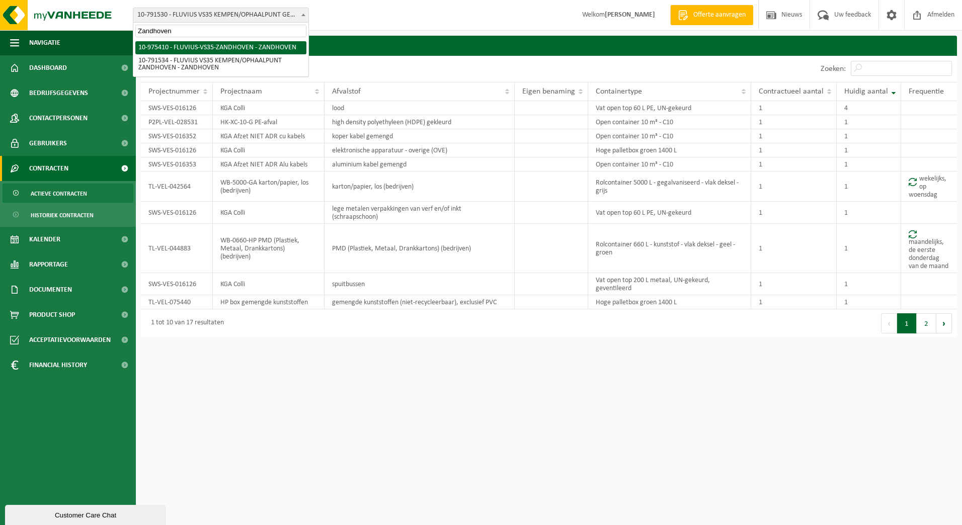
type input "Zandhoven"
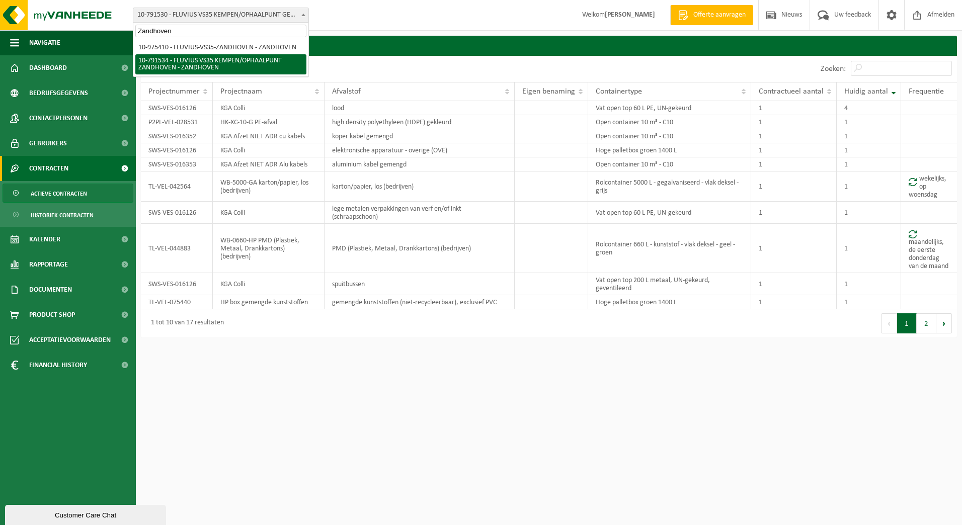
select select "30242"
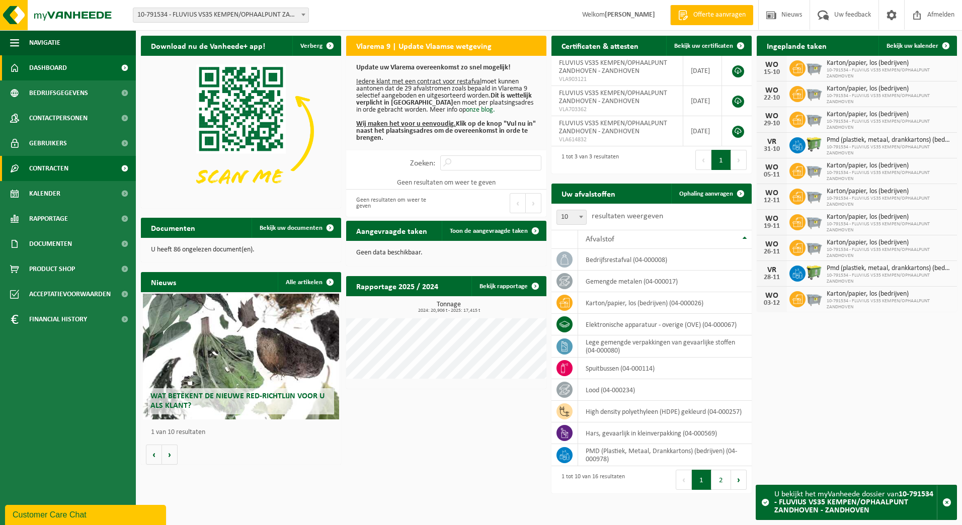
click at [46, 160] on span "Contracten" at bounding box center [48, 168] width 39 height 25
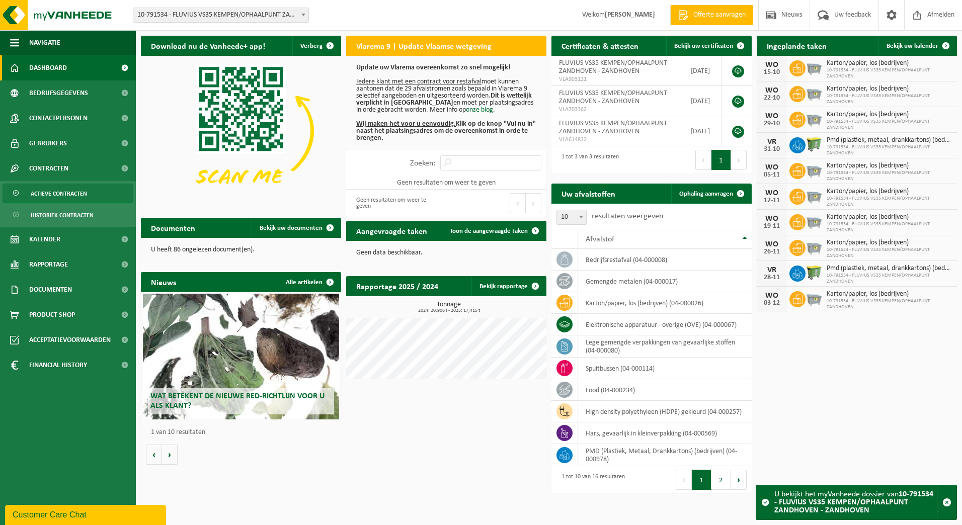
click at [45, 192] on span "Actieve contracten" at bounding box center [59, 193] width 56 height 19
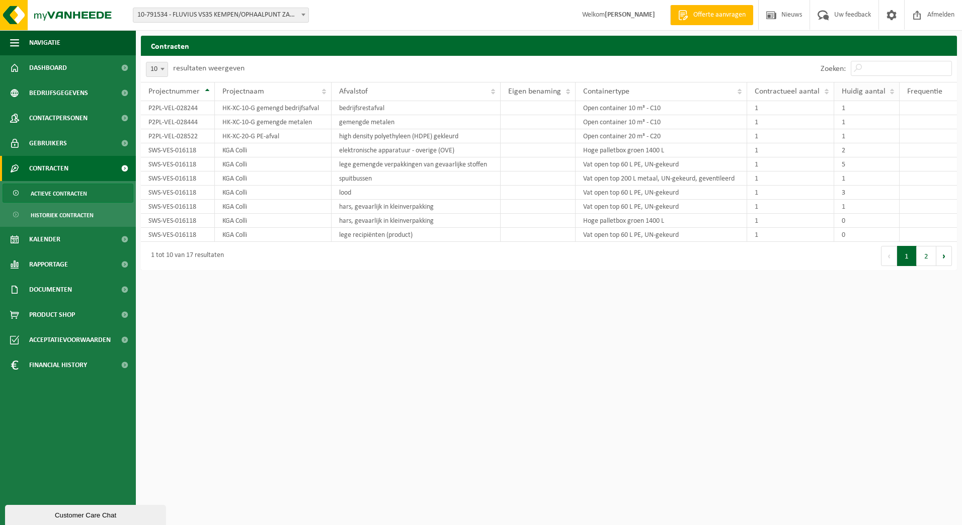
click at [857, 95] on span "Huidig aantal" at bounding box center [864, 92] width 44 height 8
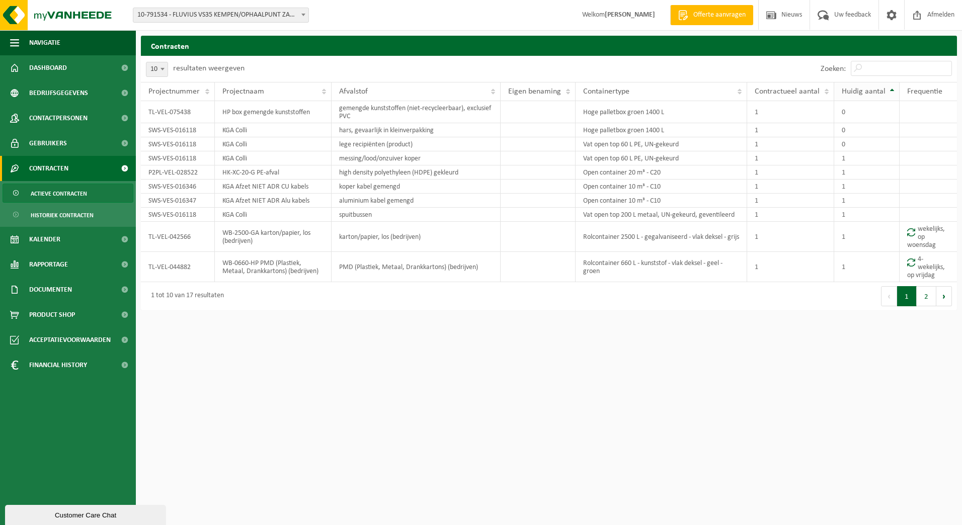
click at [860, 92] on span "Huidig aantal" at bounding box center [864, 92] width 44 height 8
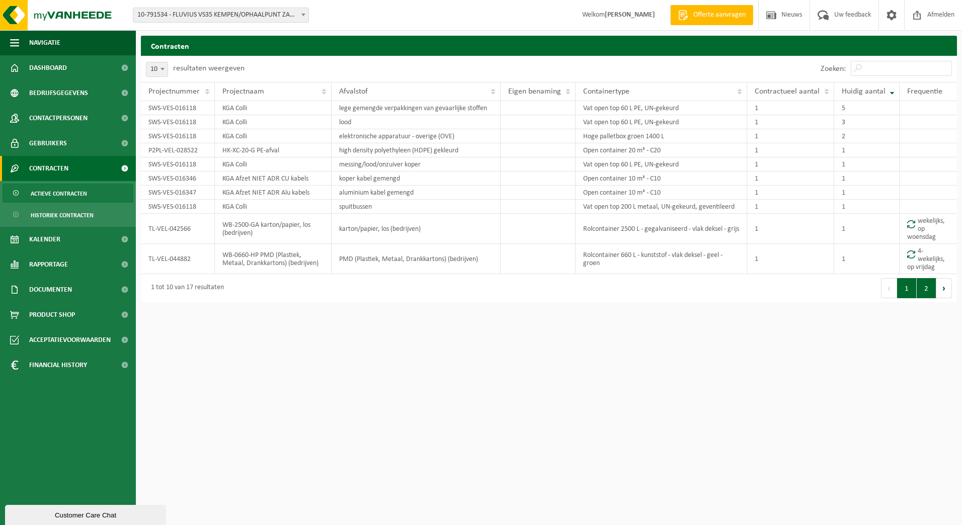
click at [924, 290] on button "2" at bounding box center [927, 288] width 20 height 20
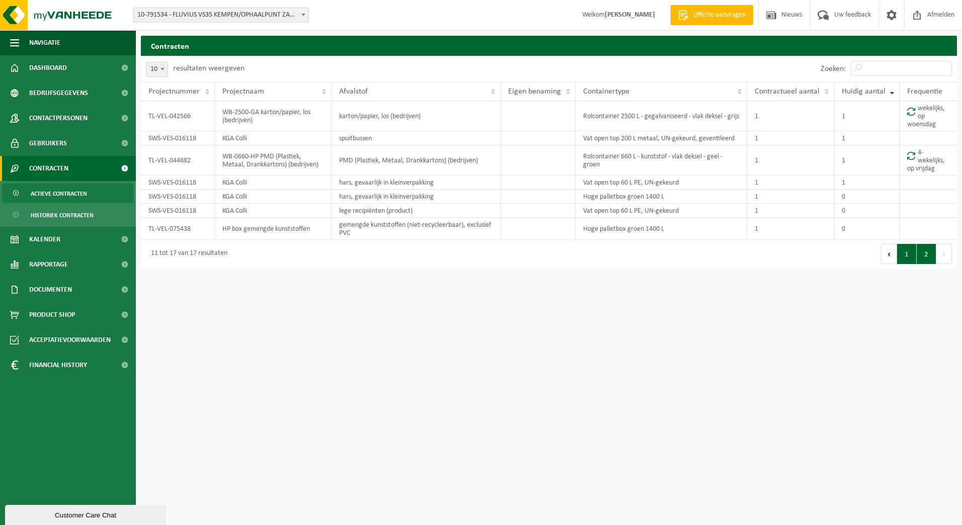
click at [905, 256] on button "1" at bounding box center [907, 254] width 20 height 20
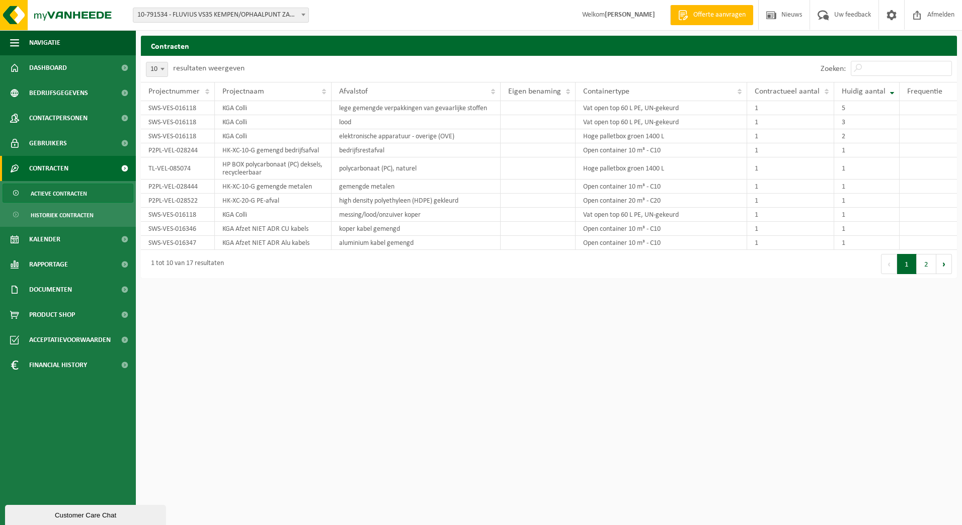
click at [303, 15] on b at bounding box center [303, 15] width 4 height 3
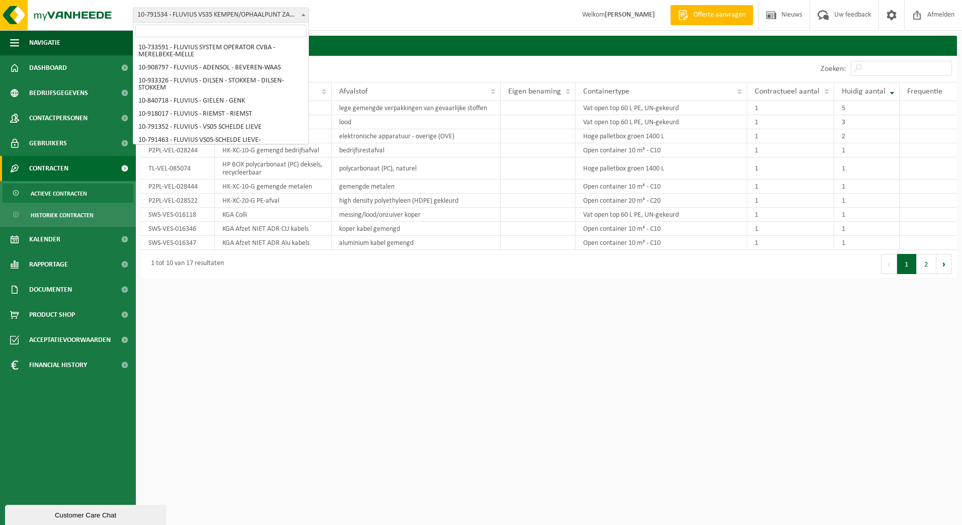
scroll to position [3390, 0]
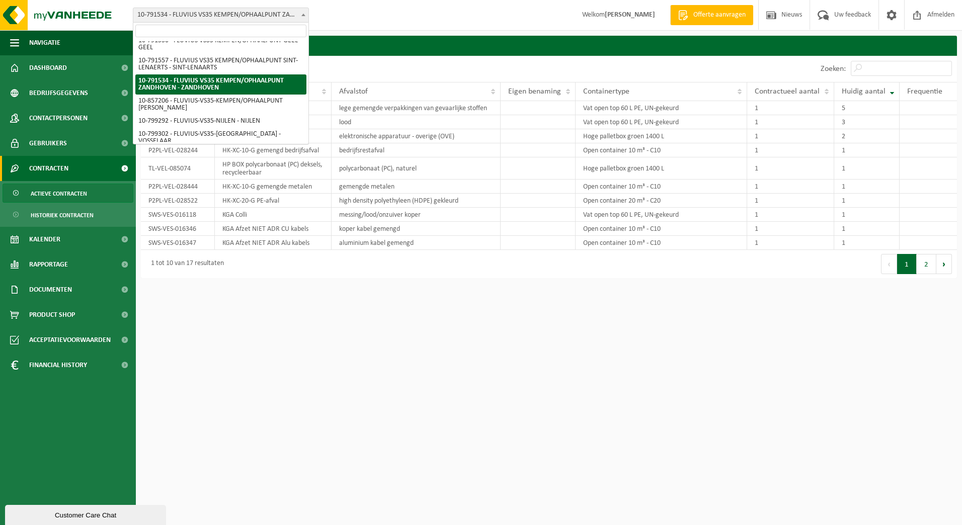
drag, startPoint x: 289, startPoint y: 30, endPoint x: 296, endPoint y: 27, distance: 7.9
click at [288, 30] on input "search" at bounding box center [220, 31] width 171 height 13
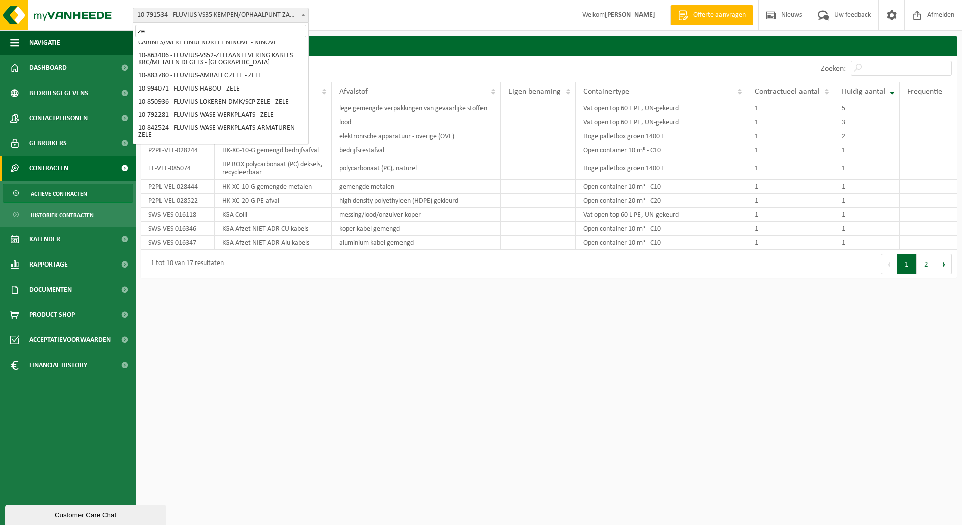
scroll to position [0, 0]
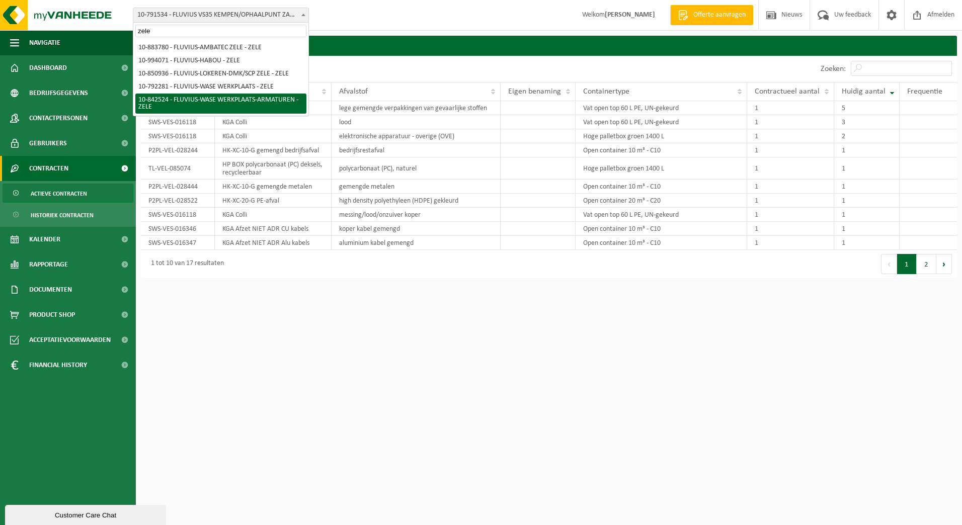
type input "zele"
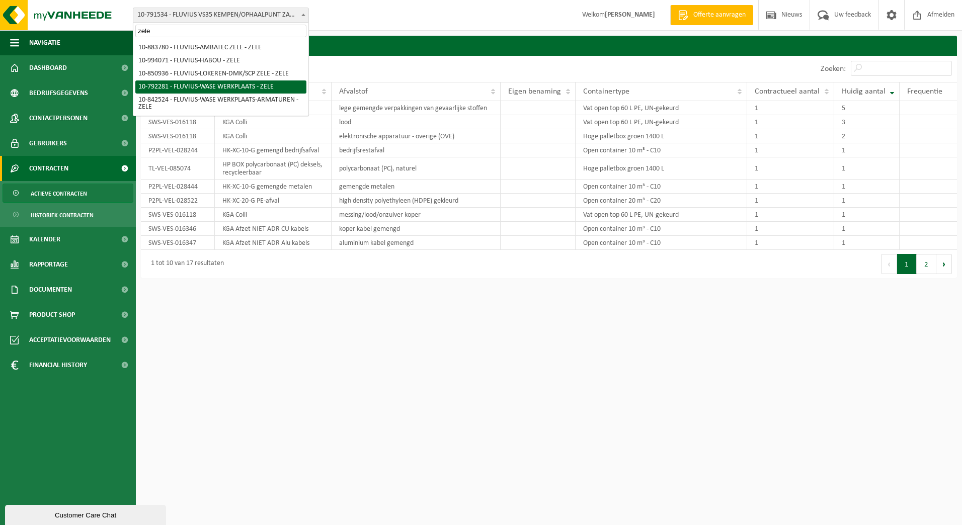
select select "30509"
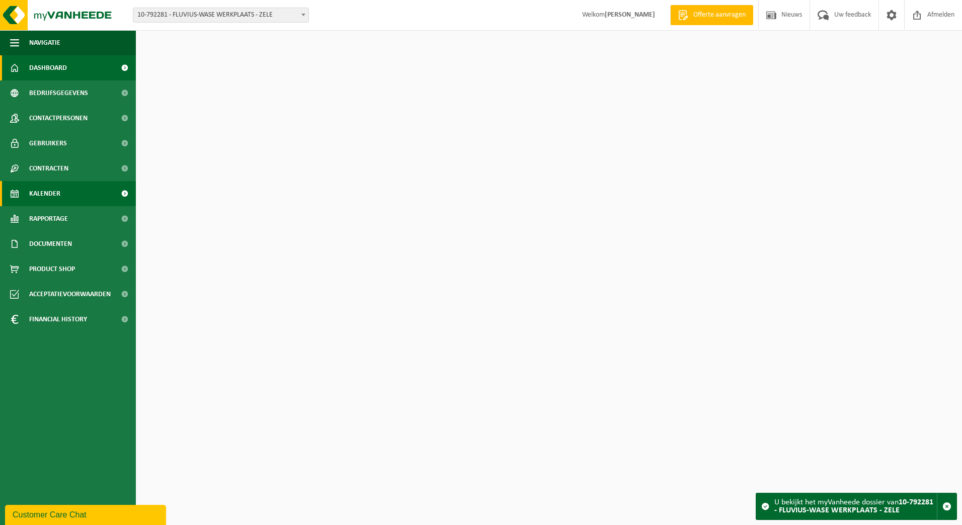
click at [54, 194] on span "Kalender" at bounding box center [44, 193] width 31 height 25
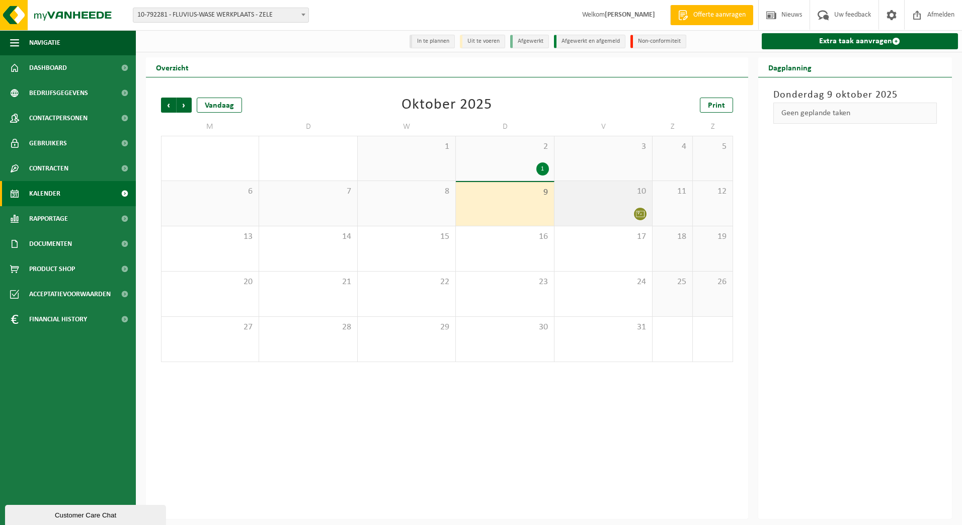
click at [616, 210] on div at bounding box center [604, 214] width 88 height 14
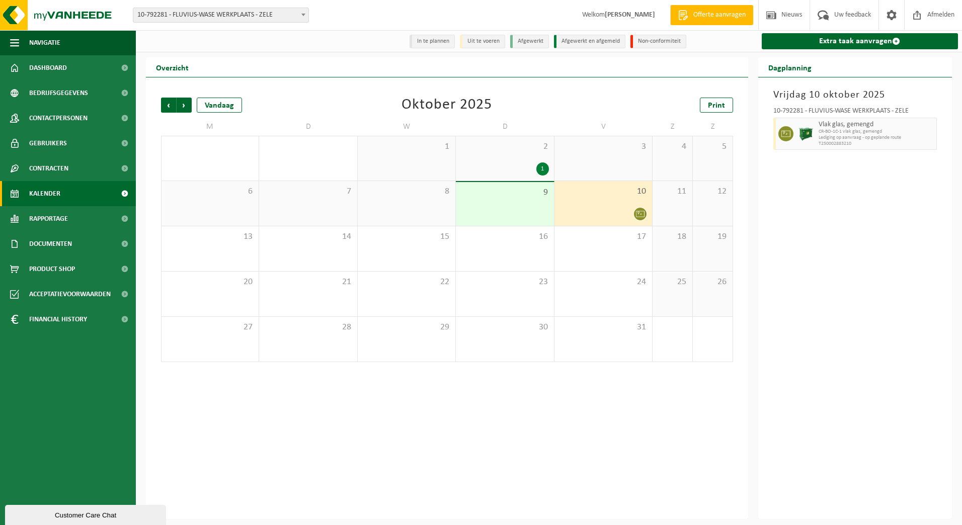
click at [506, 155] on div "2 1" at bounding box center [505, 158] width 98 height 44
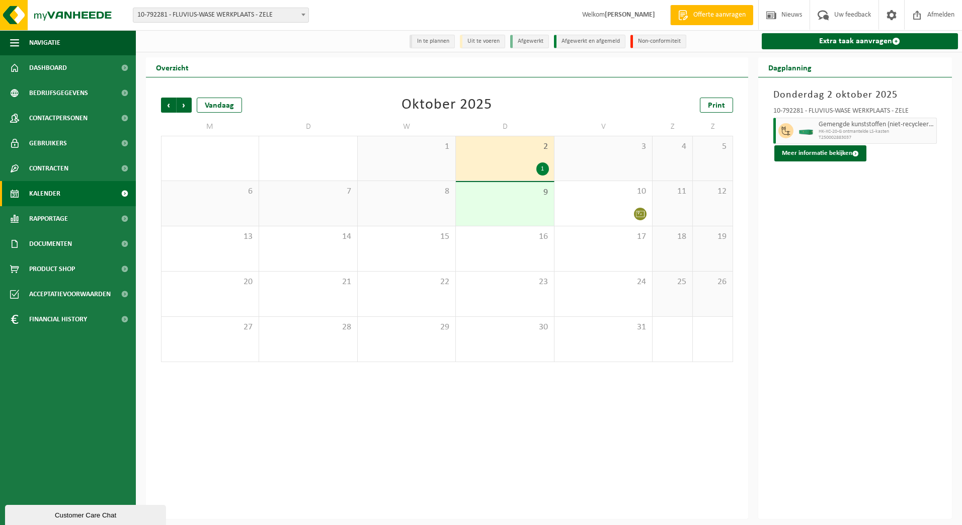
click at [44, 192] on span "Kalender" at bounding box center [44, 193] width 31 height 25
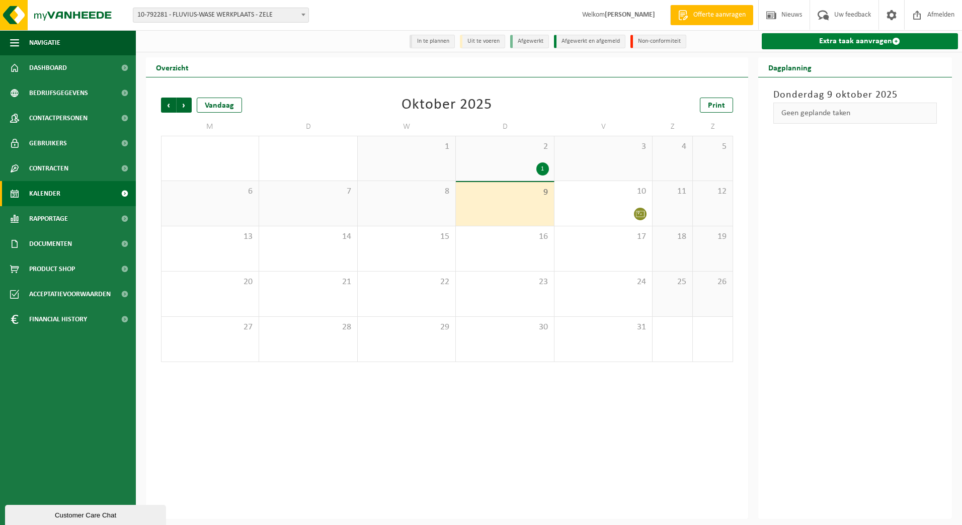
click at [896, 36] on link "Extra taak aanvragen" at bounding box center [860, 41] width 197 height 16
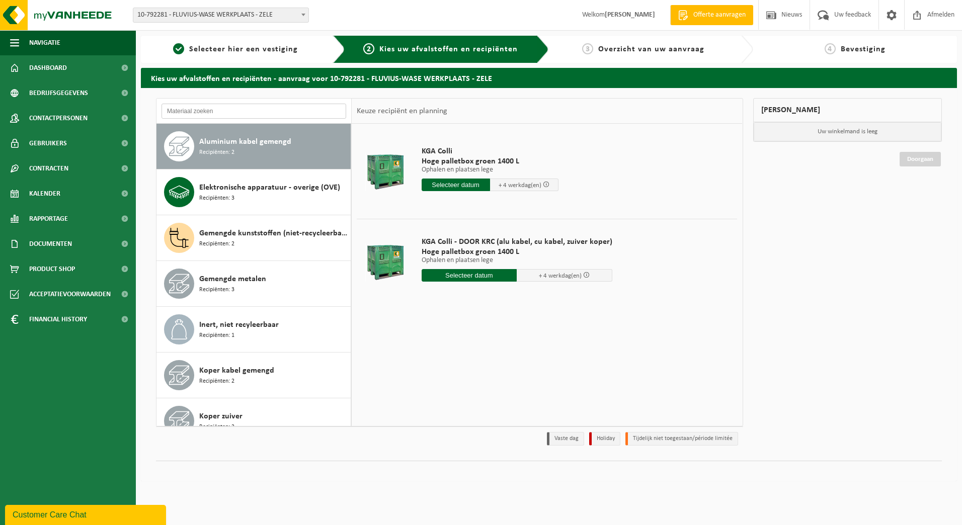
click at [245, 108] on input "text" at bounding box center [254, 111] width 185 height 15
type input "h"
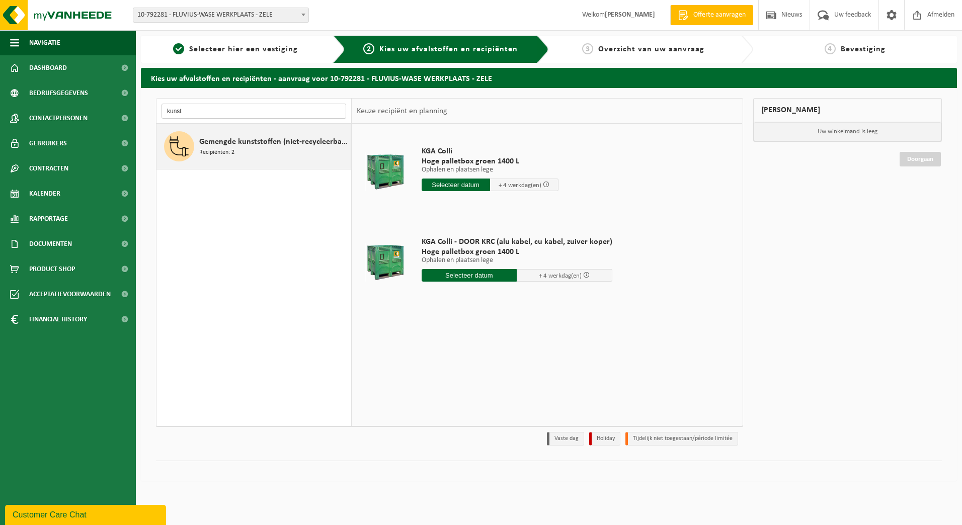
type input "kunst"
click at [235, 153] on div "Gemengde kunststoffen (niet-recycleerbaar), exclusief PVC Recipiënten: 2" at bounding box center [273, 146] width 149 height 30
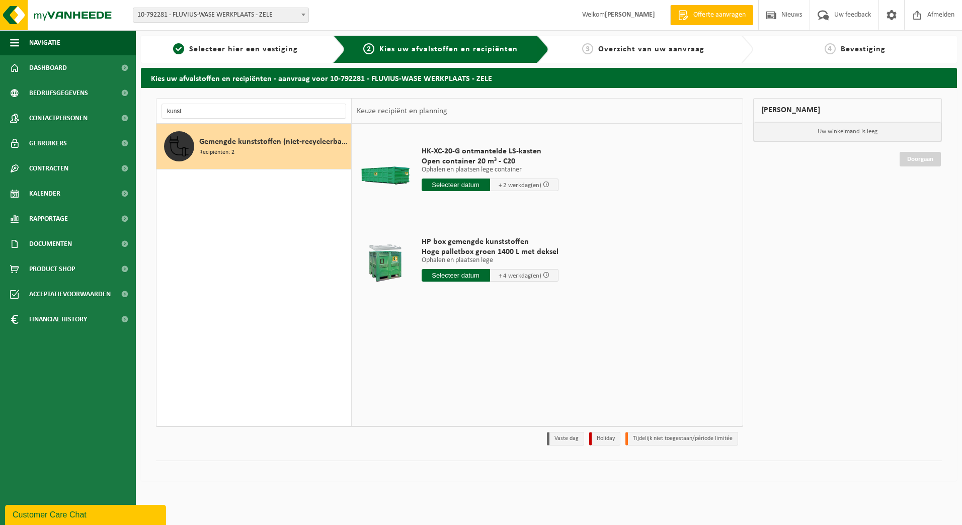
click at [451, 185] on input "text" at bounding box center [456, 185] width 68 height 13
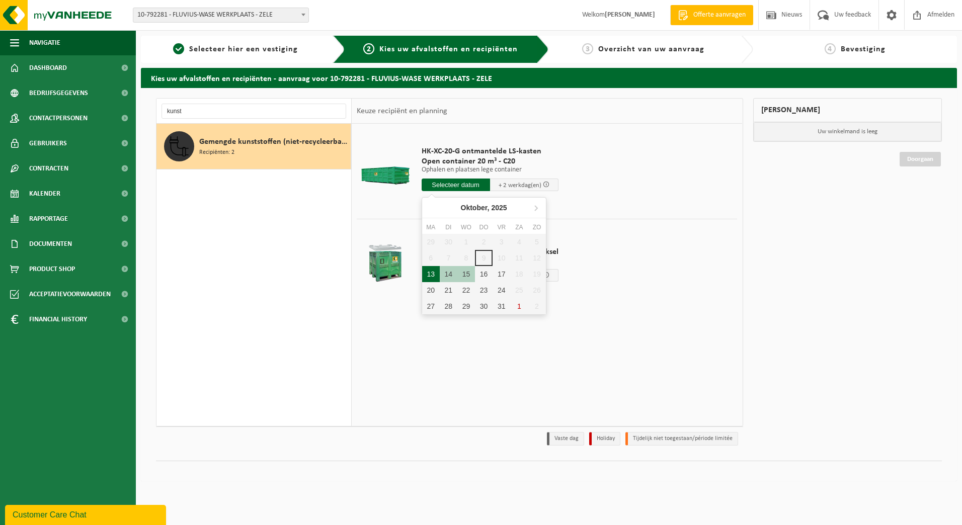
click at [430, 271] on div "13" at bounding box center [431, 274] width 18 height 16
type input "Van 2025-10-13"
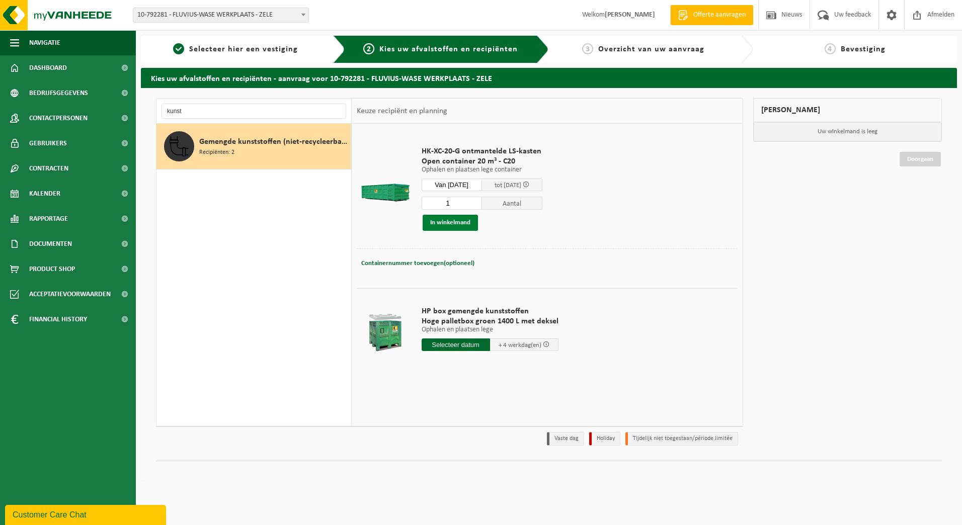
click at [436, 218] on button "In winkelmand" at bounding box center [450, 223] width 55 height 16
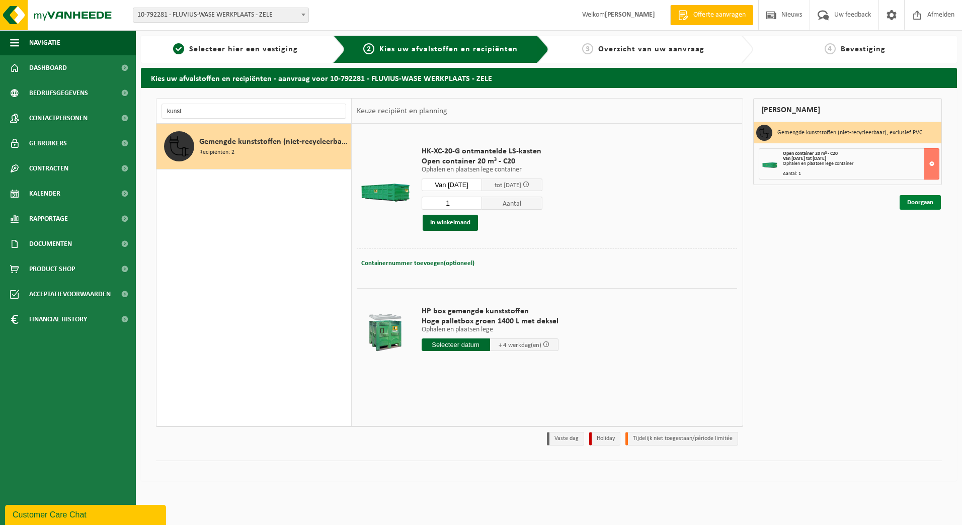
click at [916, 201] on link "Doorgaan" at bounding box center [920, 202] width 41 height 15
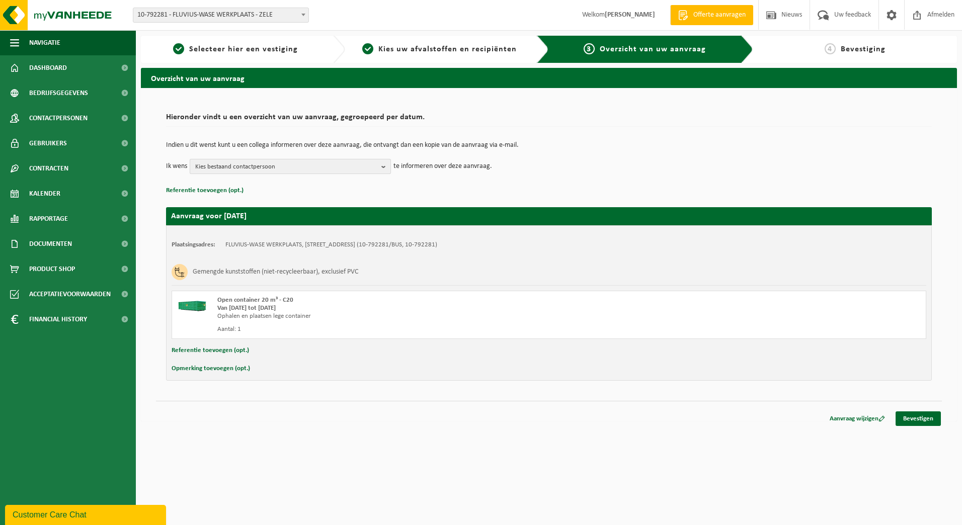
click at [385, 164] on b "button" at bounding box center [385, 167] width 9 height 14
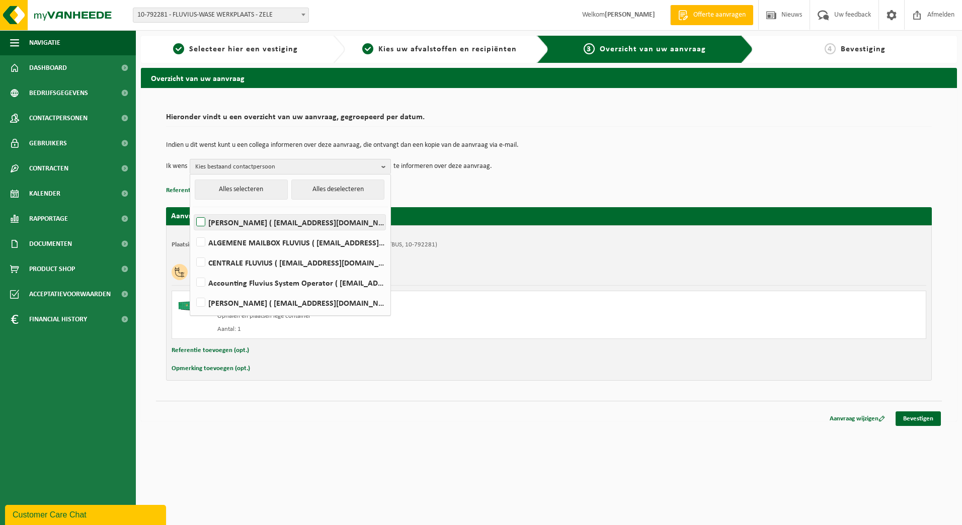
click at [200, 220] on label "[PERSON_NAME] ( [EMAIL_ADDRESS][DOMAIN_NAME] )" at bounding box center [289, 222] width 191 height 15
click at [193, 210] on input "[PERSON_NAME] ( [EMAIL_ADDRESS][DOMAIN_NAME] )" at bounding box center [192, 209] width 1 height 1
checkbox input "true"
click at [200, 243] on label "ALGEMENE MAILBOX FLUVIUS ( [EMAIL_ADDRESS][DOMAIN_NAME] )" at bounding box center [289, 242] width 191 height 15
click at [193, 230] on input "ALGEMENE MAILBOX FLUVIUS ( [EMAIL_ADDRESS][DOMAIN_NAME] )" at bounding box center [192, 229] width 1 height 1
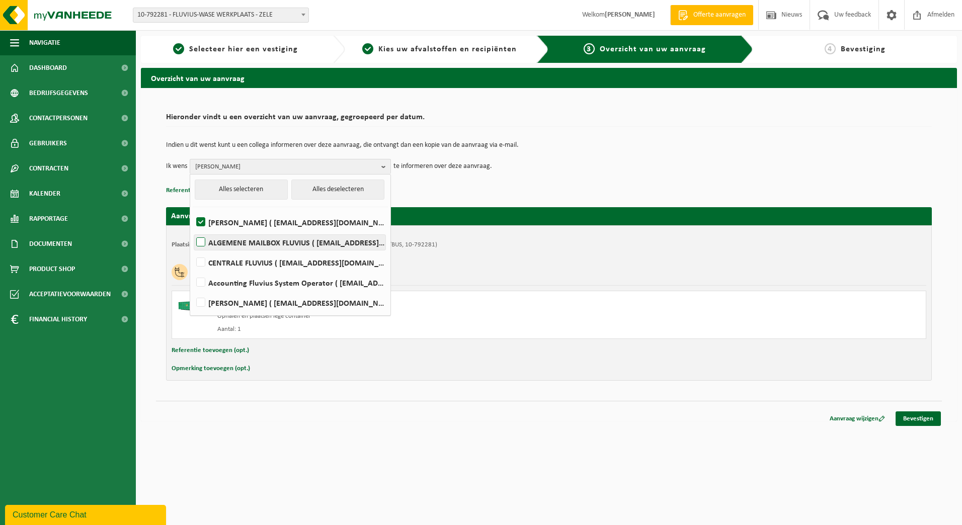
checkbox input "true"
click at [917, 418] on link "Bevestigen" at bounding box center [918, 419] width 45 height 15
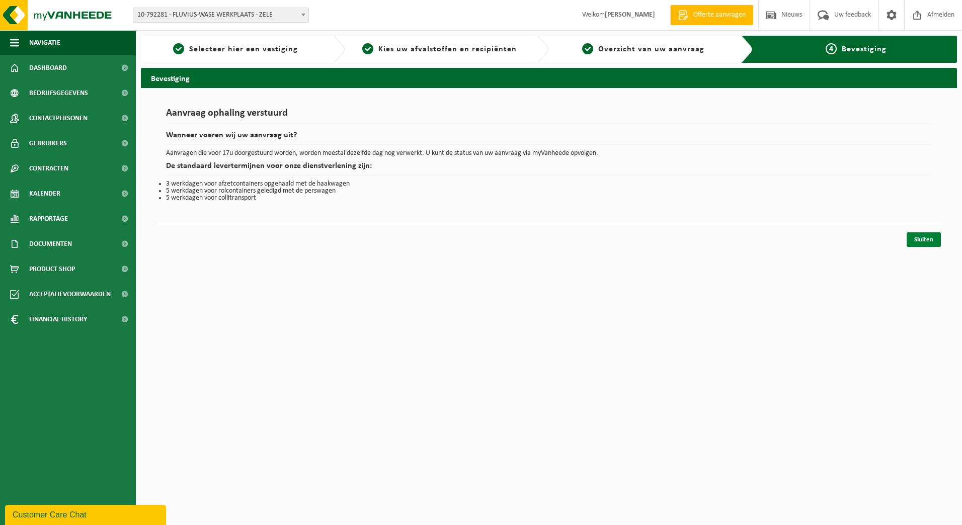
click at [917, 242] on link "Sluiten" at bounding box center [924, 239] width 34 height 15
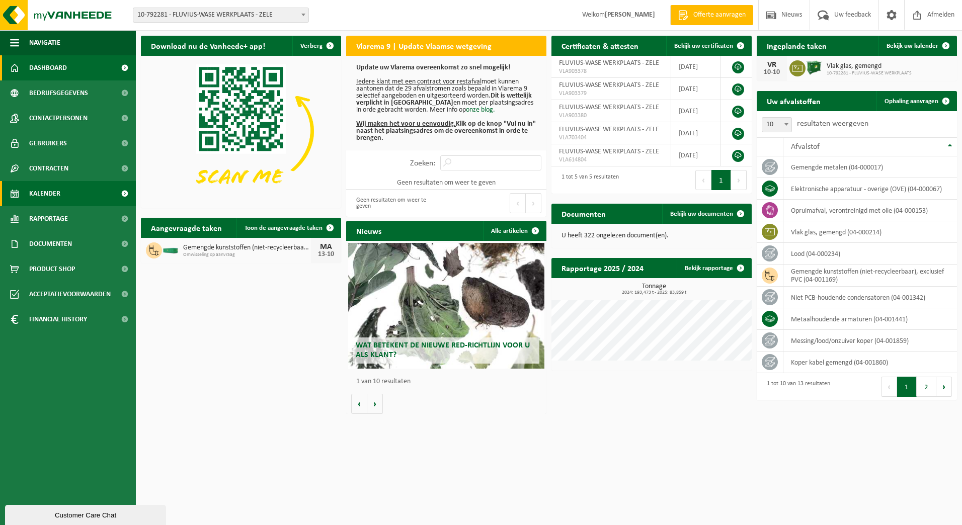
click at [53, 199] on span "Kalender" at bounding box center [44, 193] width 31 height 25
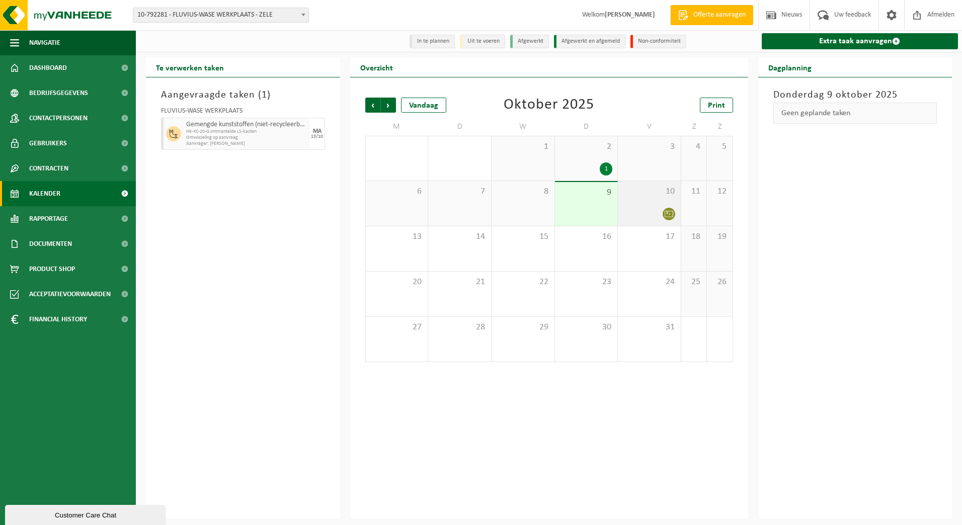
click at [629, 211] on div at bounding box center [649, 214] width 53 height 14
click at [575, 167] on div "1" at bounding box center [586, 169] width 53 height 13
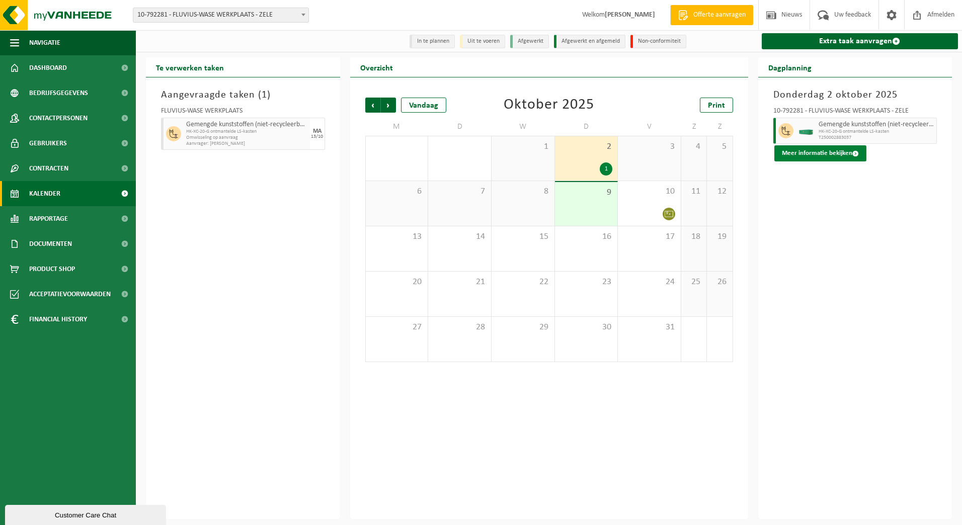
click at [816, 160] on button "Meer informatie bekijken" at bounding box center [820, 153] width 92 height 16
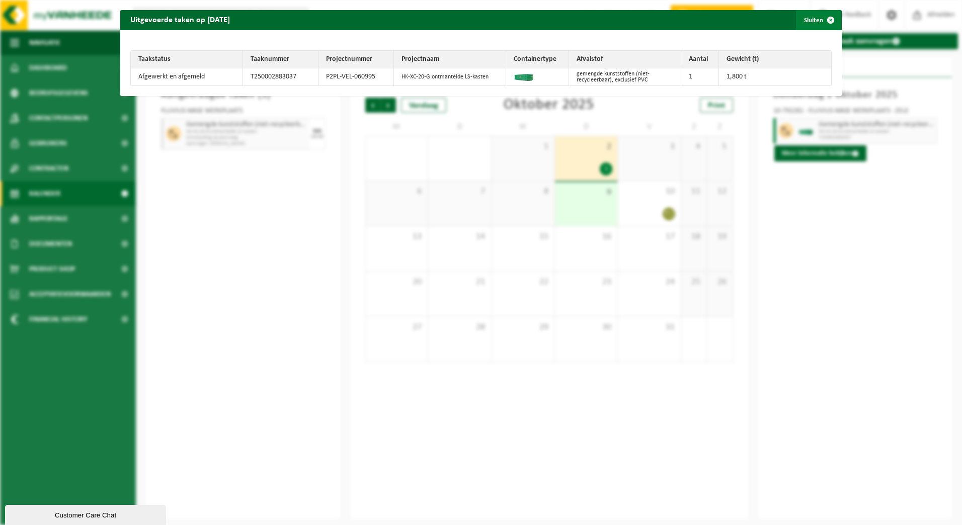
click at [825, 25] on span "button" at bounding box center [831, 20] width 20 height 20
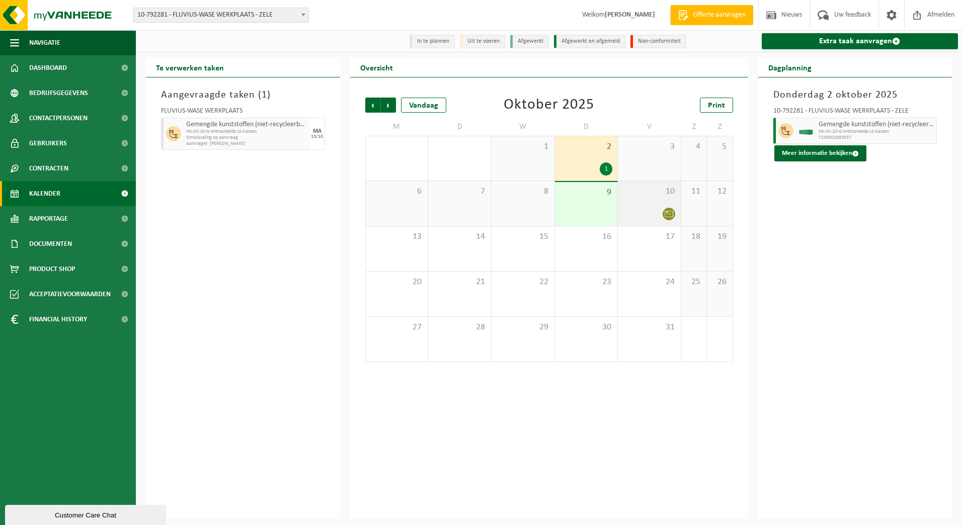
click at [649, 210] on div at bounding box center [649, 214] width 53 height 14
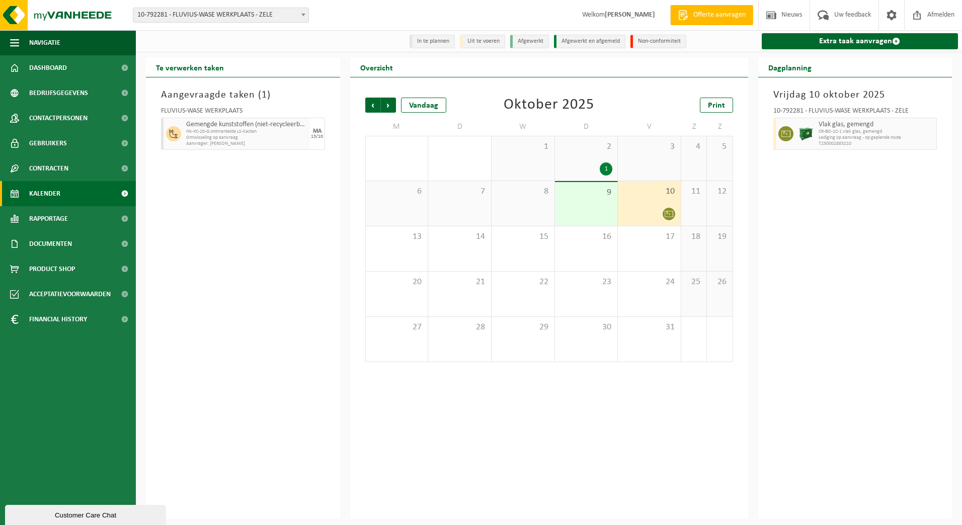
click at [585, 212] on div "9" at bounding box center [586, 204] width 63 height 44
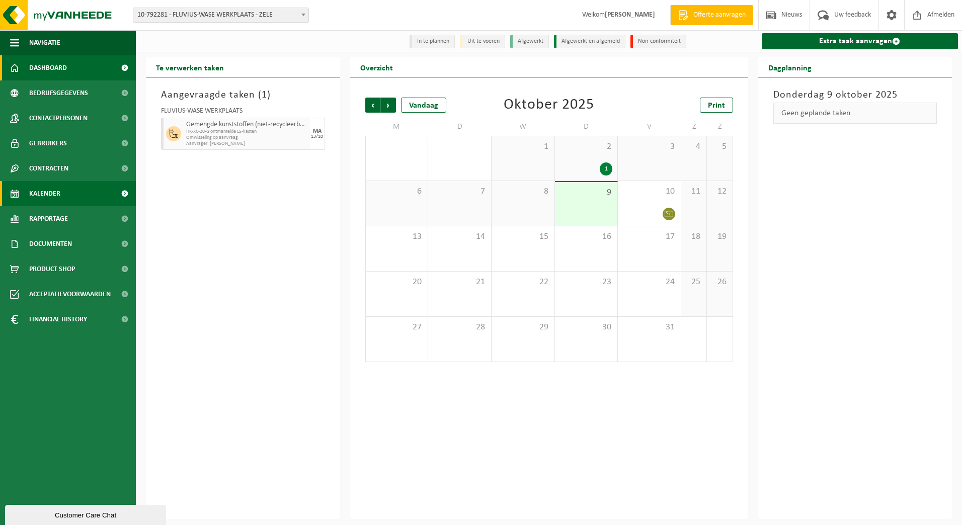
click at [75, 68] on link "Dashboard" at bounding box center [68, 67] width 136 height 25
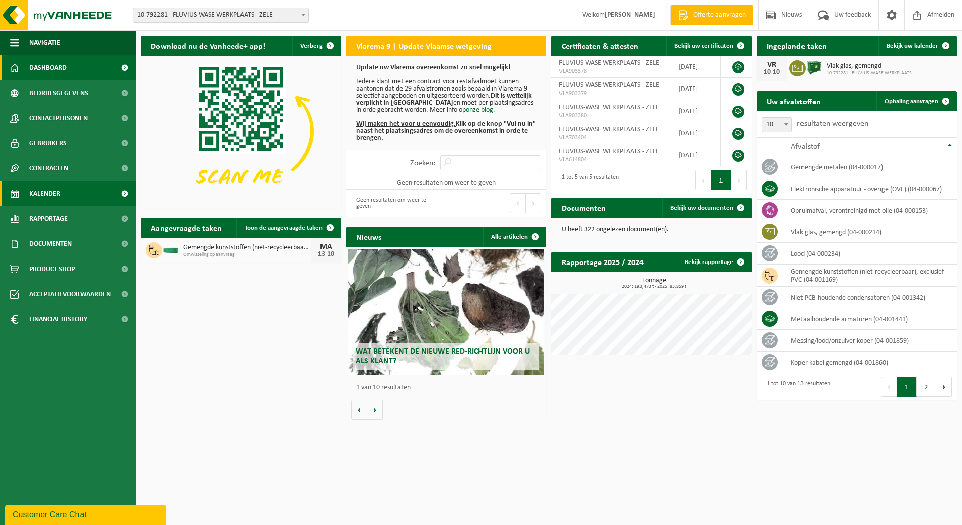
click at [38, 202] on span "Kalender" at bounding box center [44, 193] width 31 height 25
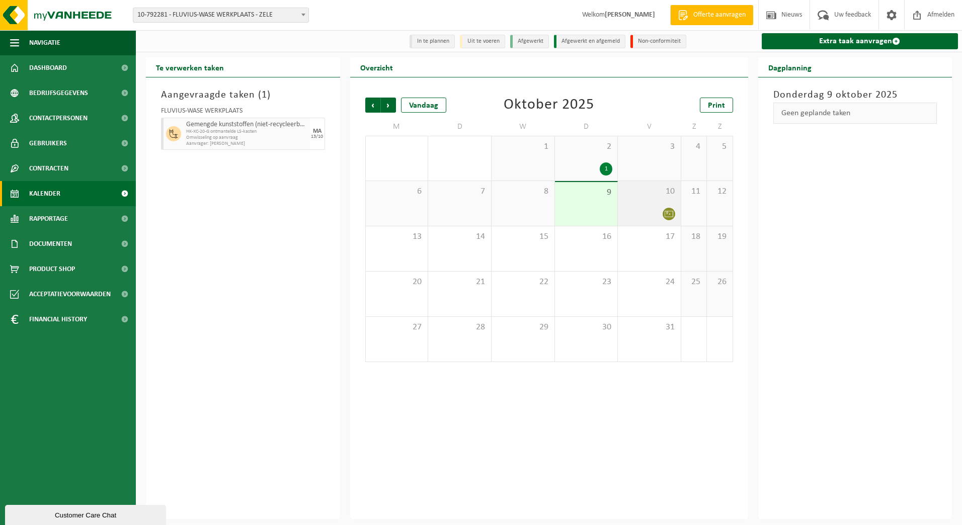
click at [649, 202] on div "10" at bounding box center [649, 203] width 63 height 45
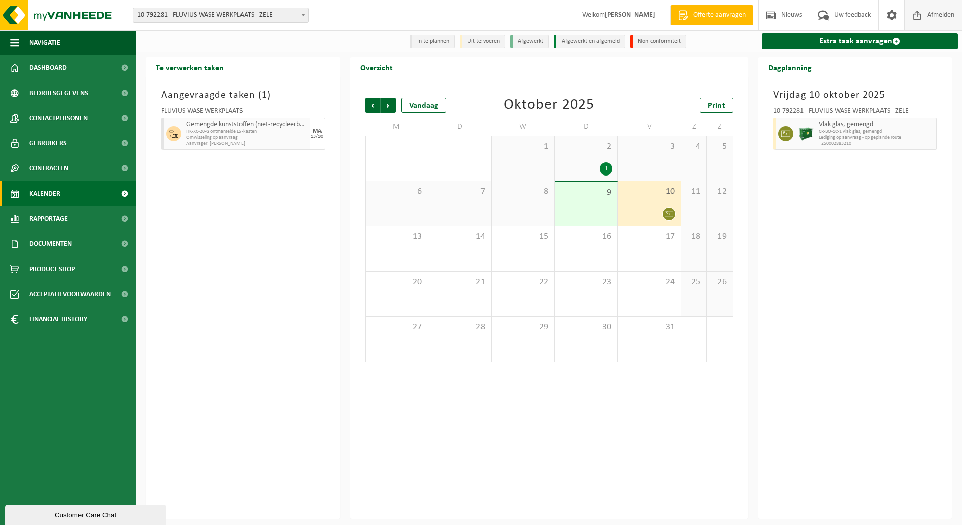
click at [946, 18] on span "Afmelden" at bounding box center [941, 15] width 32 height 30
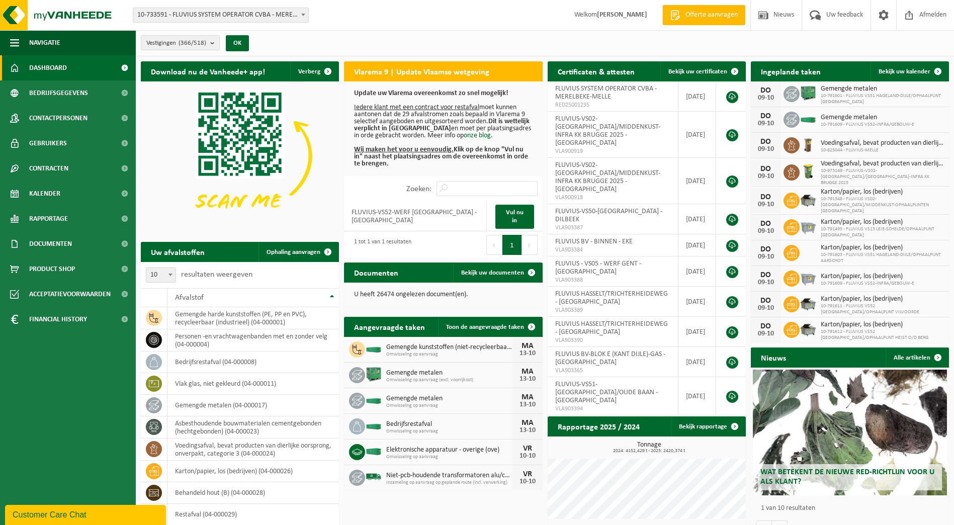
click at [297, 17] on span "10-733591 - FLUVIUS SYSTEM OPERATOR CVBA - MERELBEKE-MELLE" at bounding box center [221, 15] width 176 height 15
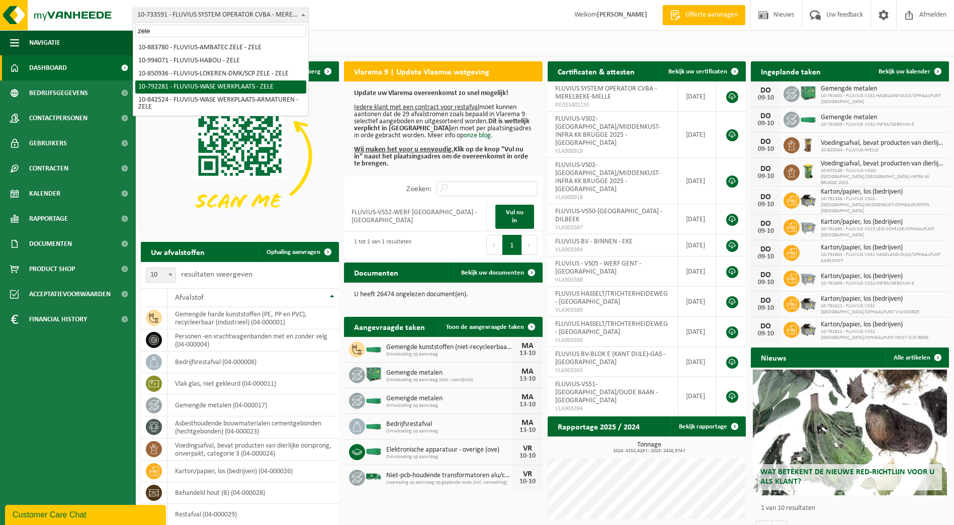
type input "zele"
select select "30509"
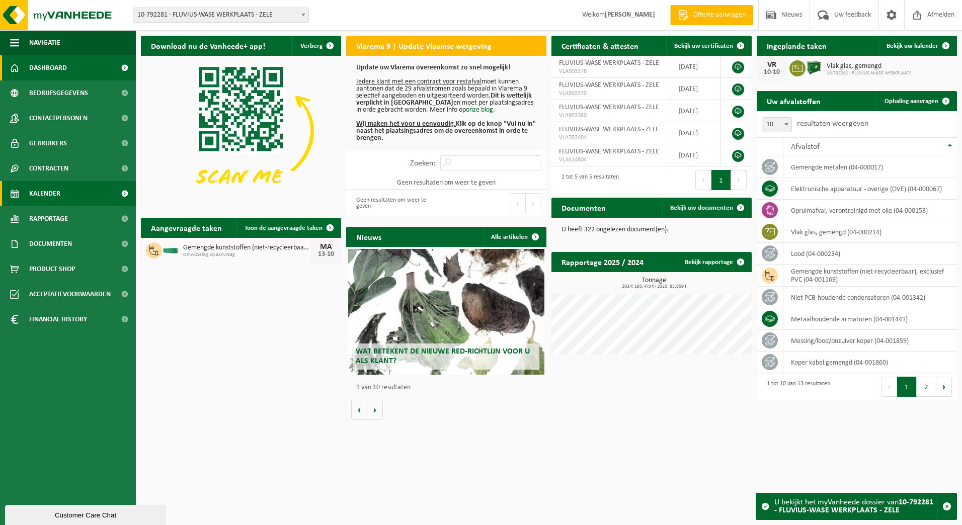
click at [49, 190] on span "Kalender" at bounding box center [44, 193] width 31 height 25
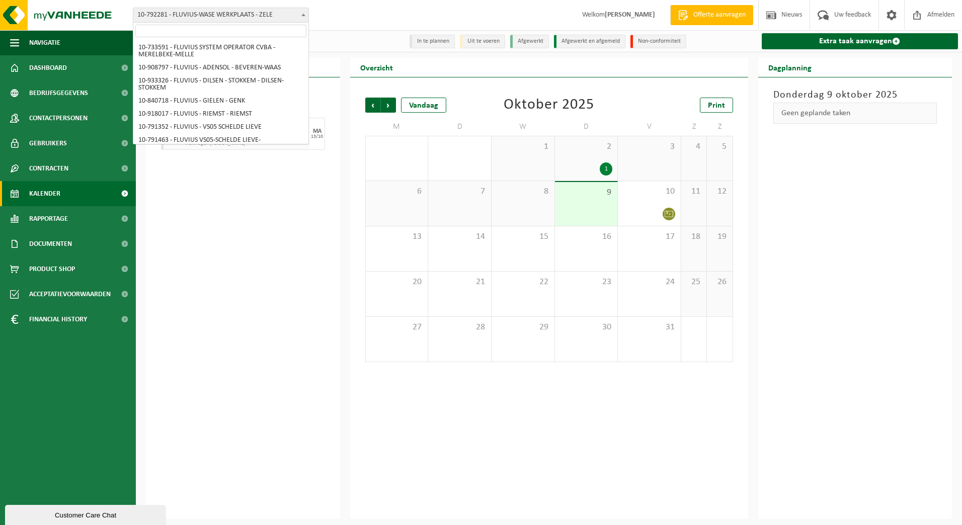
click at [295, 18] on span "10-792281 - FLUVIUS-WASE WERKPLAATS - ZELE" at bounding box center [220, 15] width 175 height 14
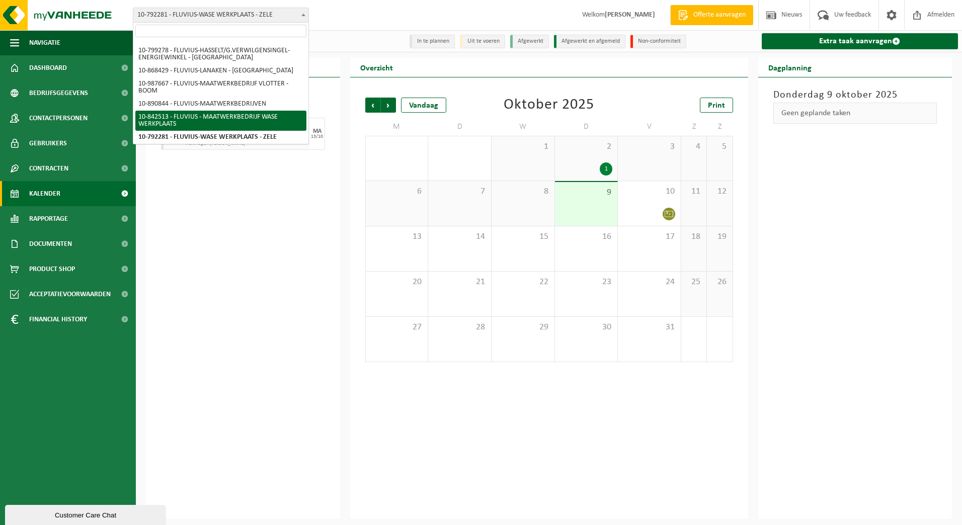
select select "92553"
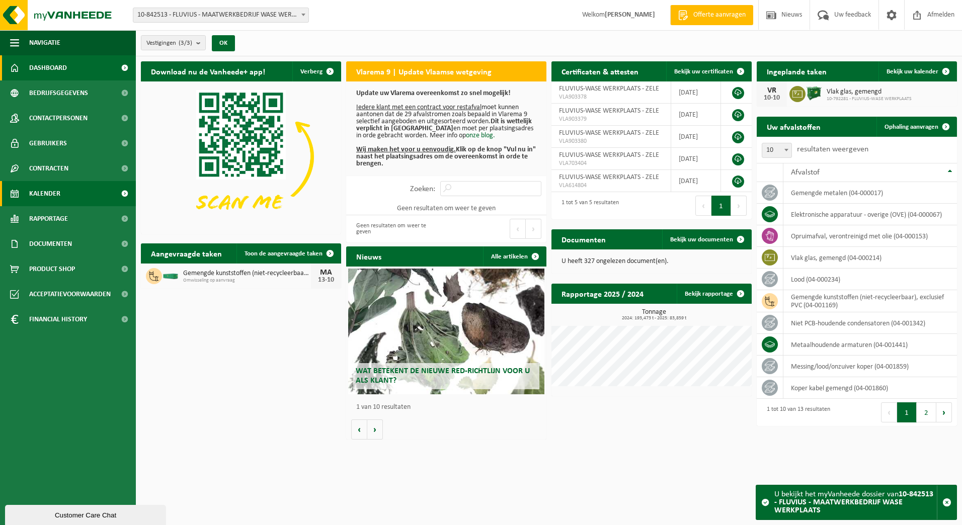
click at [47, 197] on span "Kalender" at bounding box center [44, 193] width 31 height 25
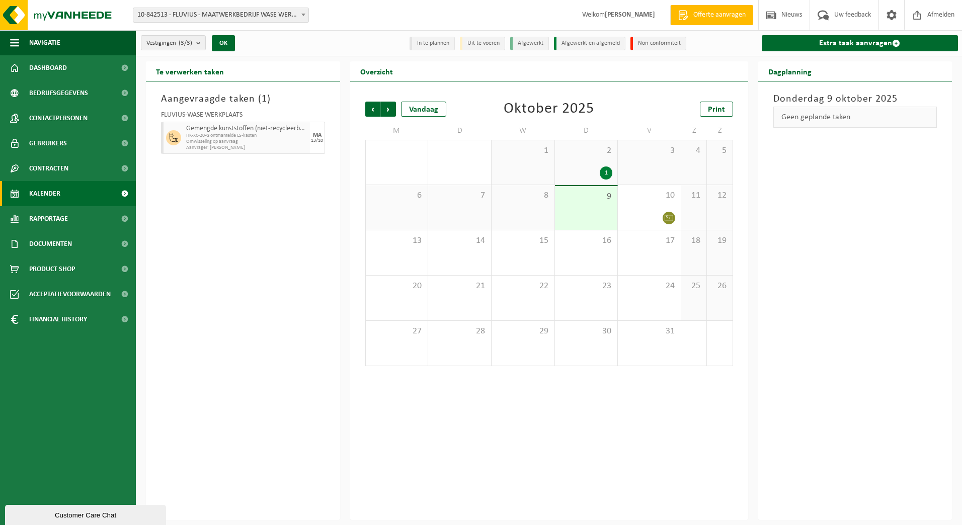
click at [297, 15] on span "10-842513 - FLUVIUS - MAATWERKBEDRIJF WASE WERKPLAATS" at bounding box center [220, 15] width 175 height 14
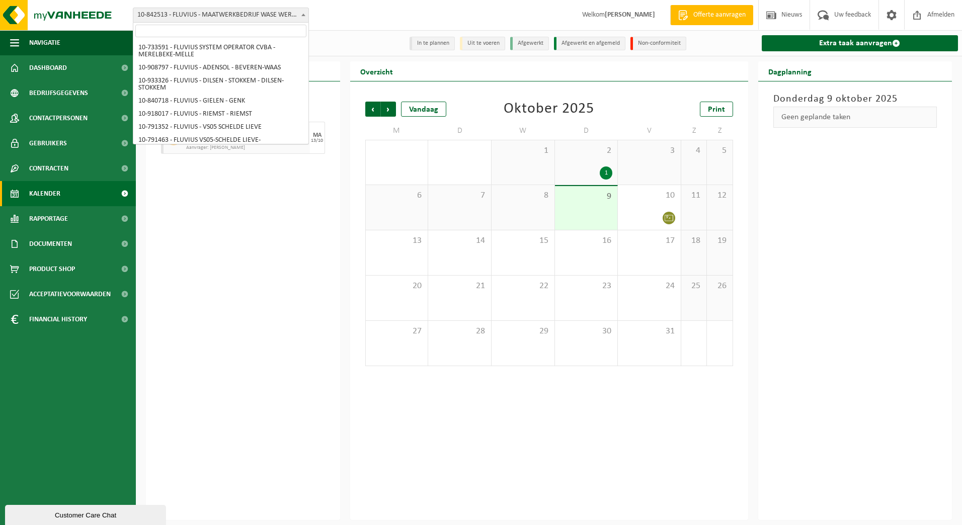
scroll to position [6169, 0]
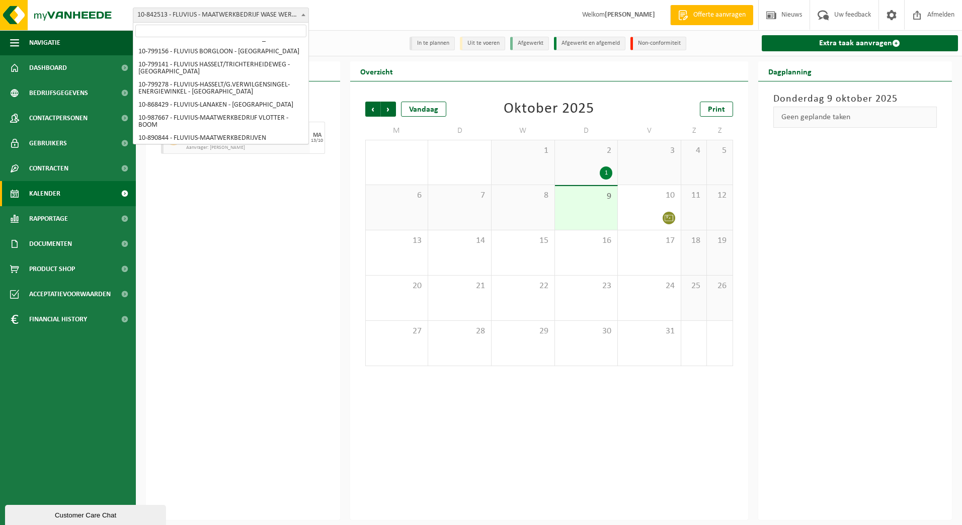
click at [276, 26] on input "search" at bounding box center [220, 31] width 171 height 13
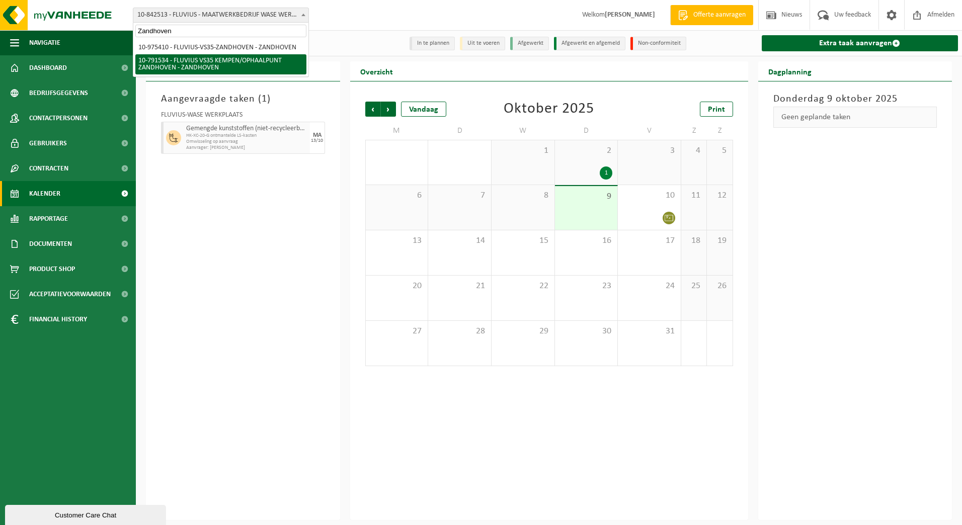
type input "Zandhoven"
select select "30242"
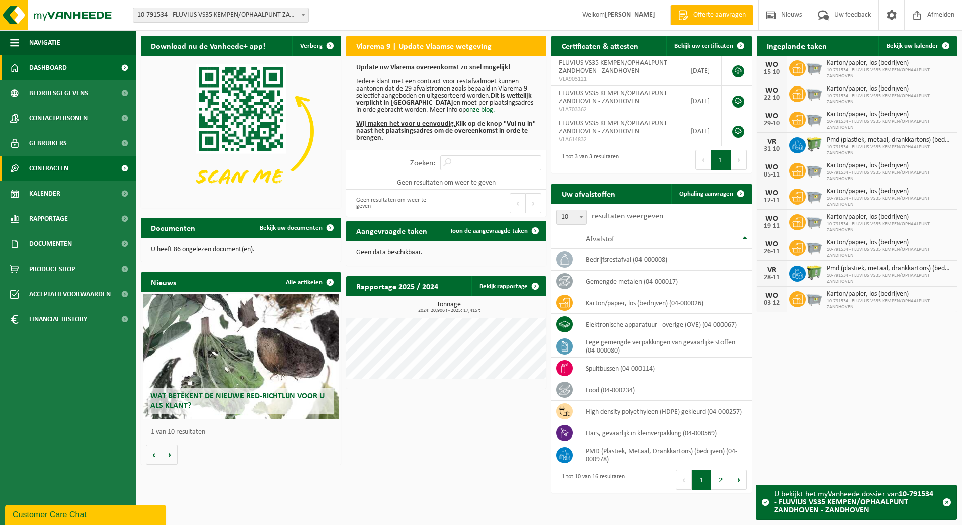
click at [58, 171] on span "Contracten" at bounding box center [48, 168] width 39 height 25
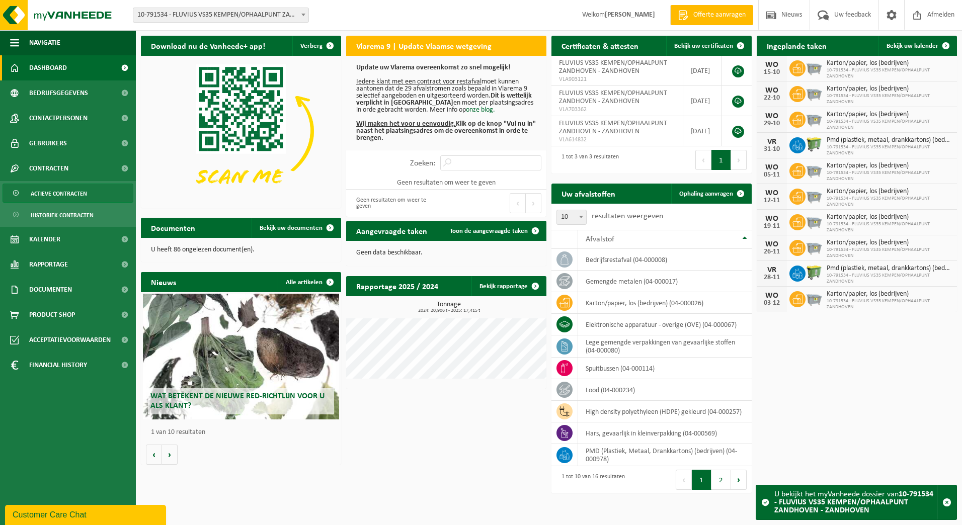
click at [68, 188] on span "Actieve contracten" at bounding box center [59, 193] width 56 height 19
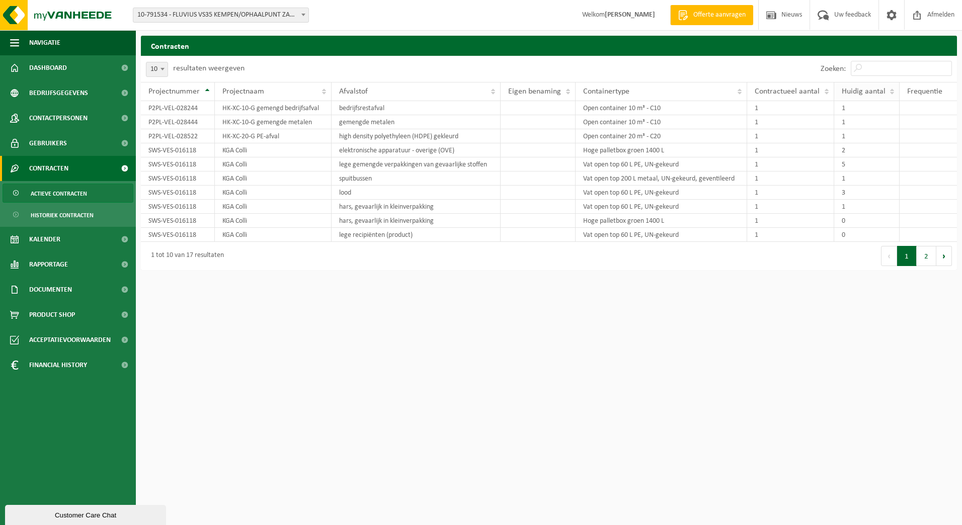
click at [872, 89] on span "Huidig aantal" at bounding box center [864, 92] width 44 height 8
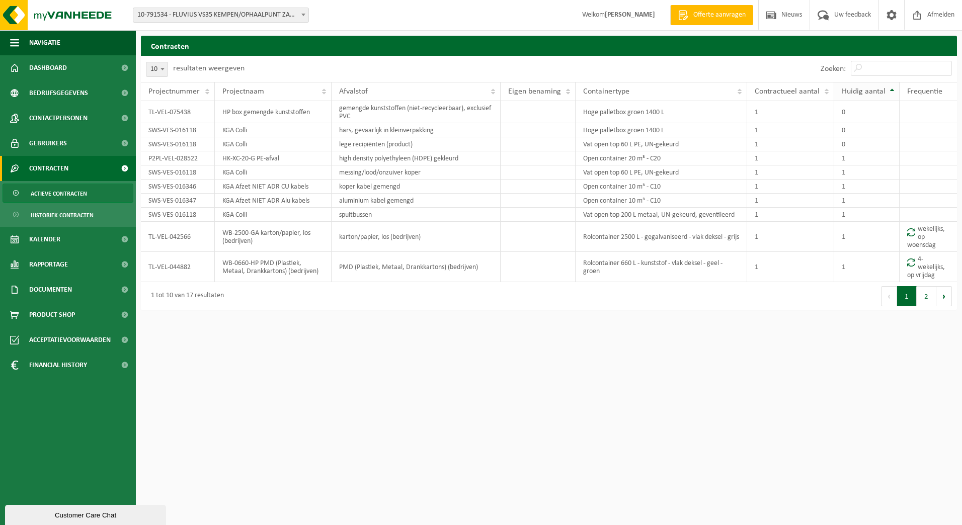
click at [872, 89] on span "Huidig aantal" at bounding box center [864, 92] width 44 height 8
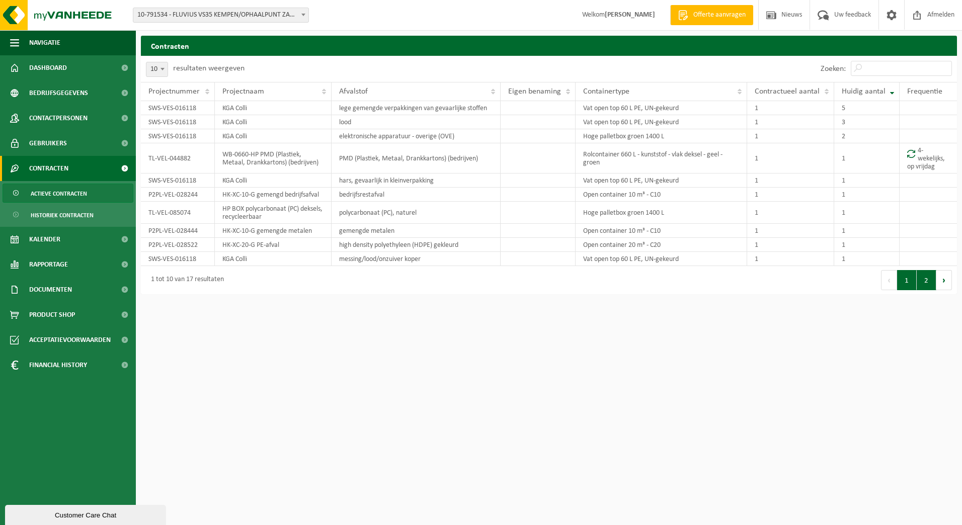
click at [927, 285] on button "2" at bounding box center [927, 280] width 20 height 20
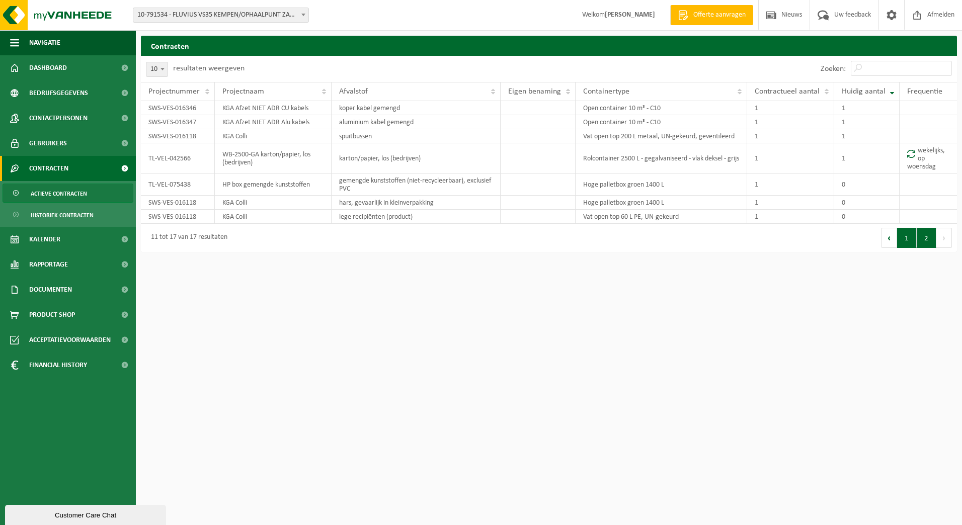
click at [903, 243] on button "1" at bounding box center [907, 238] width 20 height 20
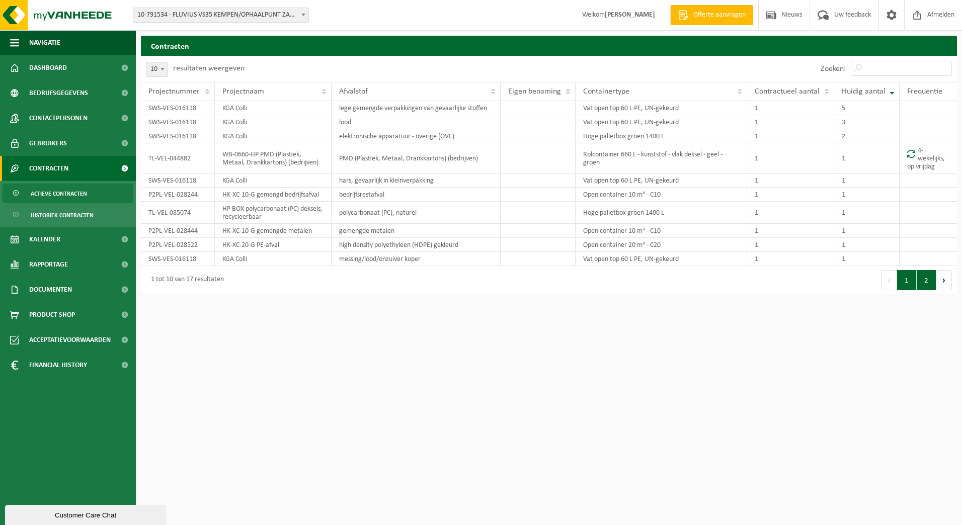
click at [926, 277] on button "2" at bounding box center [927, 280] width 20 height 20
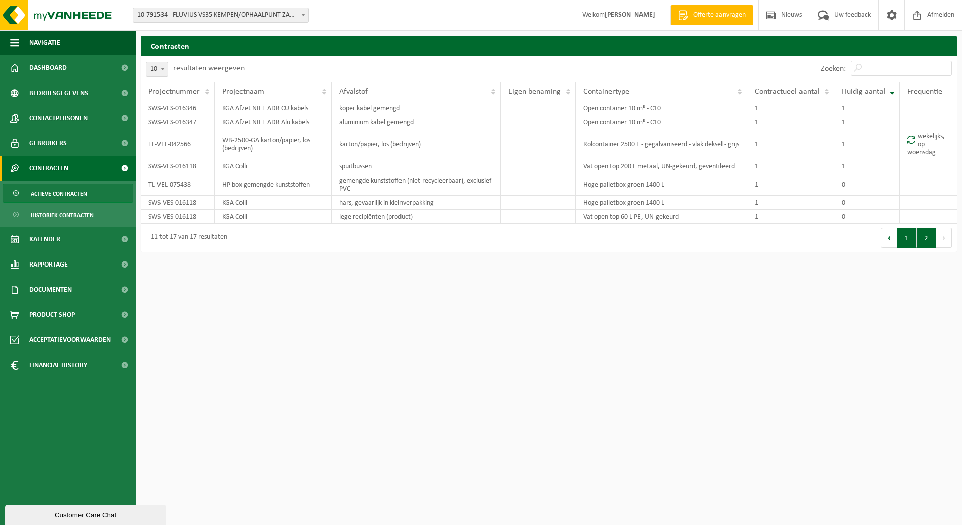
click at [912, 235] on button "1" at bounding box center [907, 238] width 20 height 20
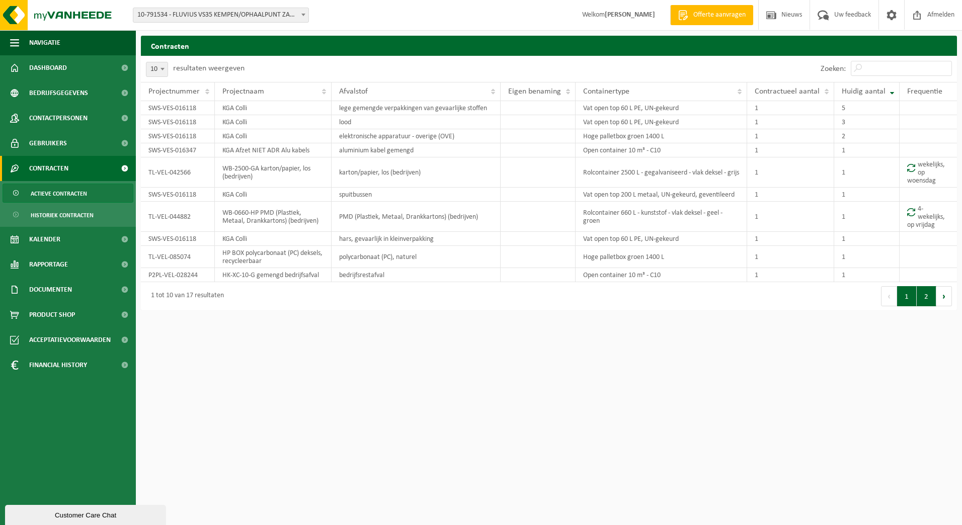
click at [926, 296] on button "2" at bounding box center [927, 296] width 20 height 20
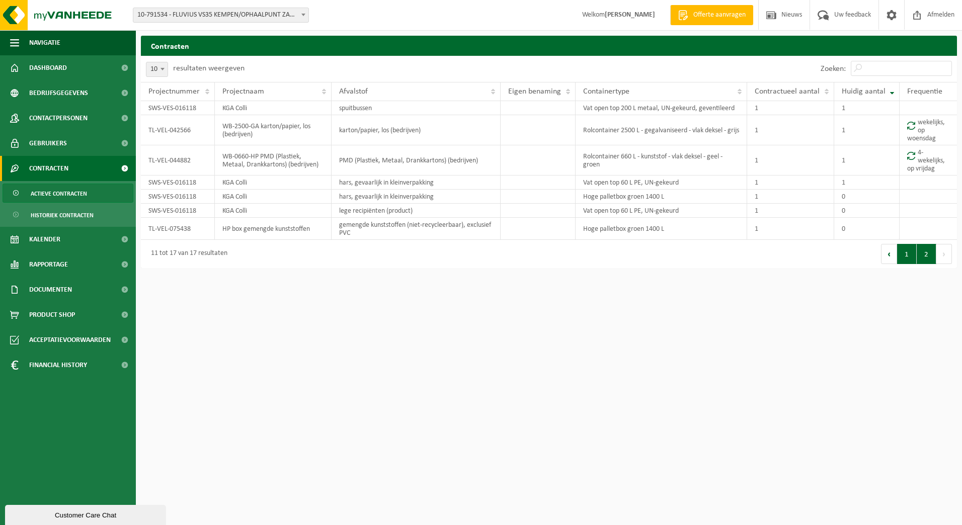
click at [907, 251] on button "1" at bounding box center [907, 254] width 20 height 20
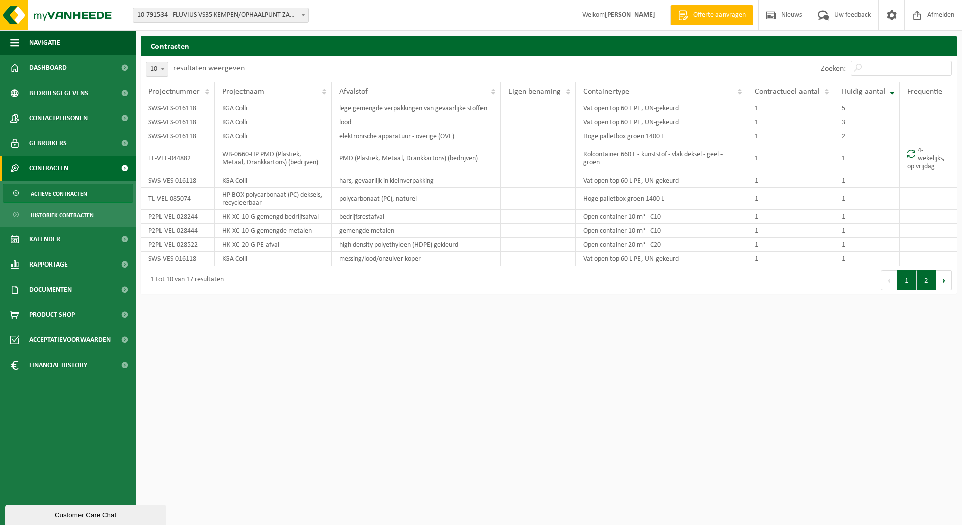
click at [919, 285] on button "2" at bounding box center [927, 280] width 20 height 20
